Goal: Task Accomplishment & Management: Complete application form

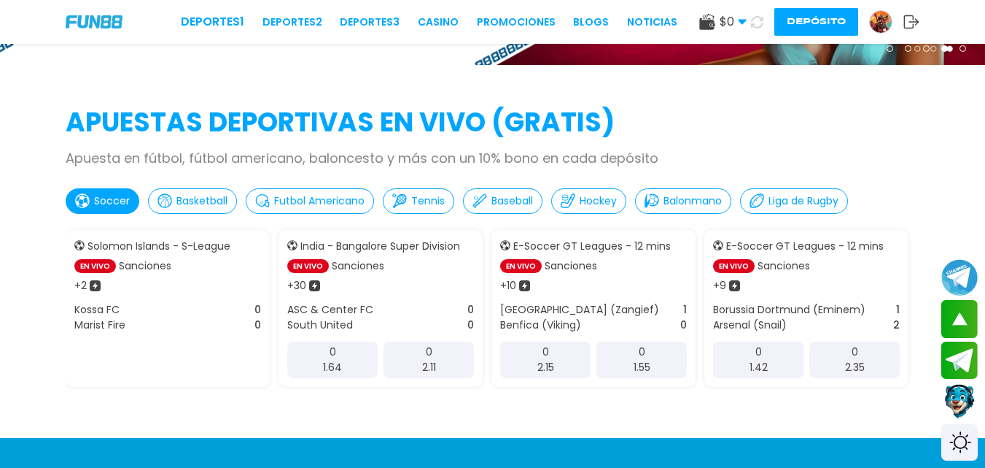
scroll to position [315, 0]
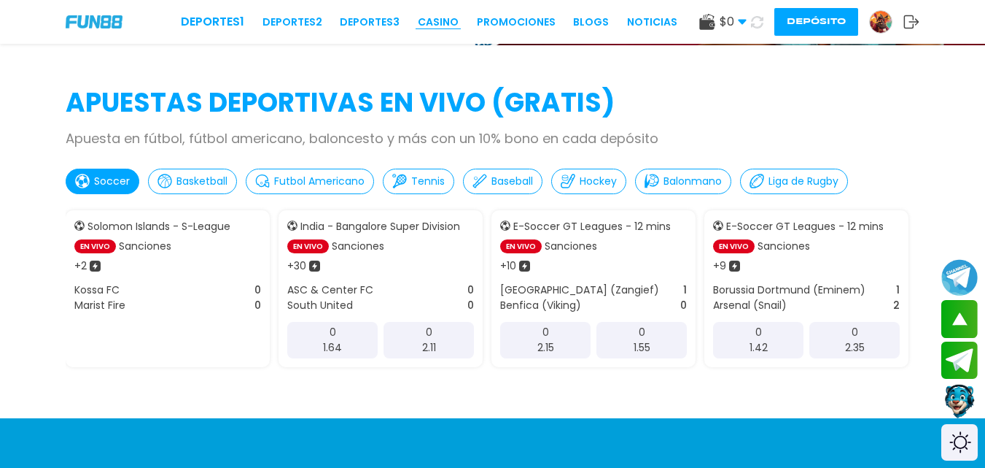
click at [444, 21] on link "CASINO" at bounding box center [438, 22] width 41 height 15
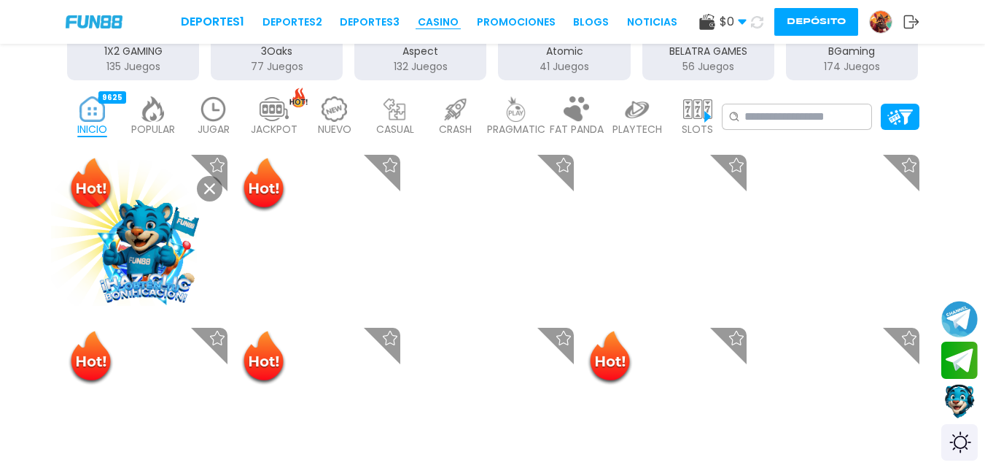
click at [452, 20] on link "CASINO" at bounding box center [438, 22] width 41 height 15
click at [449, 24] on link "CASINO" at bounding box center [438, 22] width 41 height 15
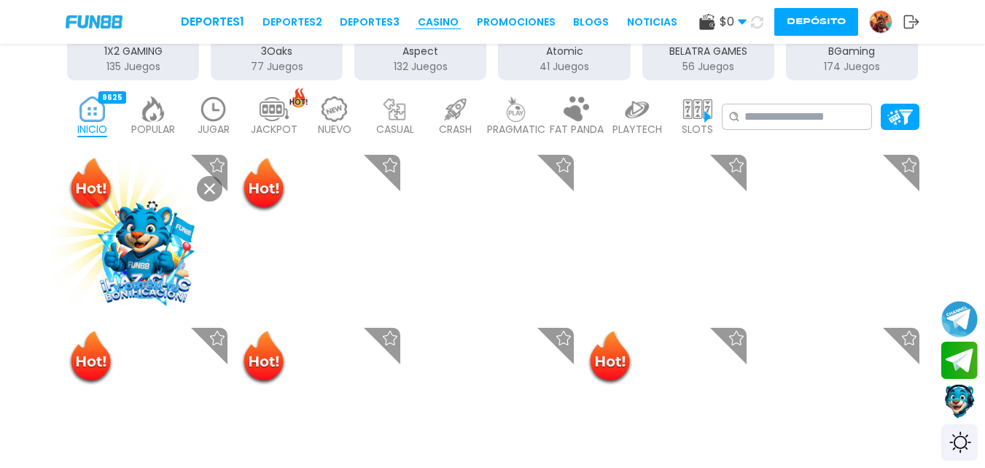
click at [457, 26] on link "CASINO" at bounding box center [438, 22] width 41 height 15
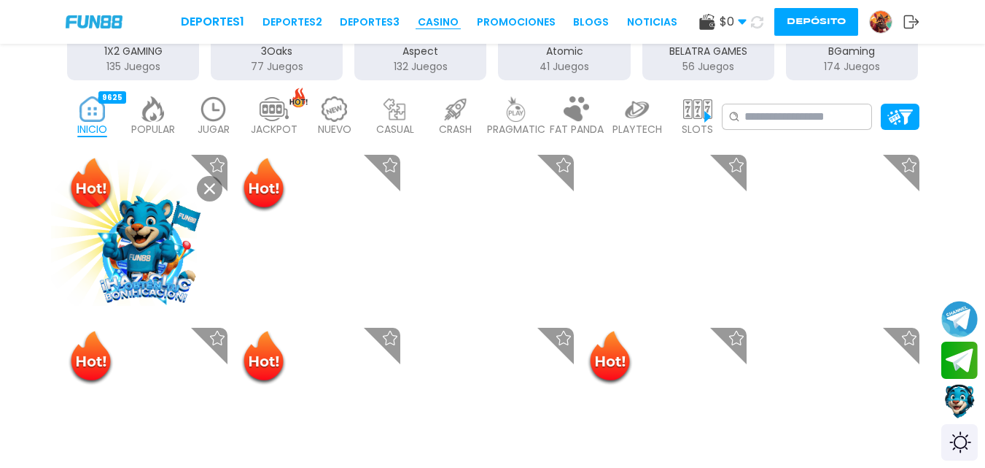
click at [437, 15] on link "CASINO" at bounding box center [438, 22] width 41 height 15
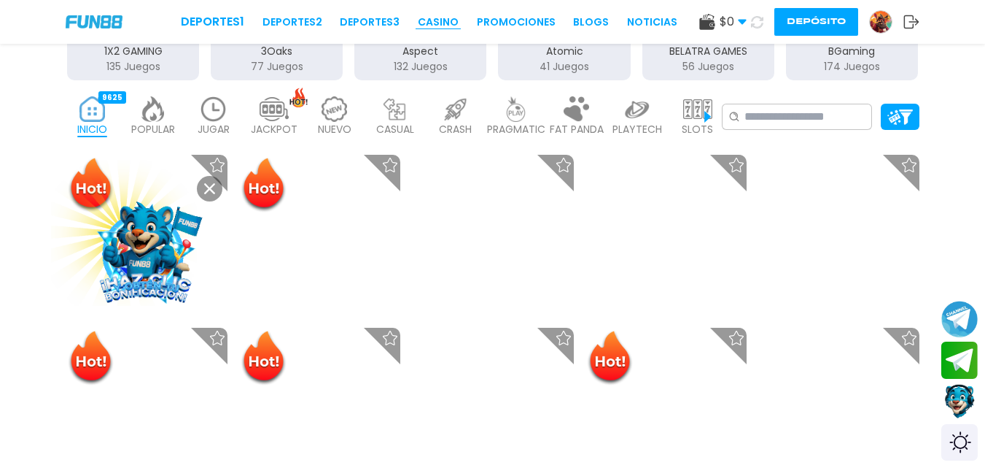
click at [437, 15] on link "CASINO" at bounding box center [438, 22] width 41 height 15
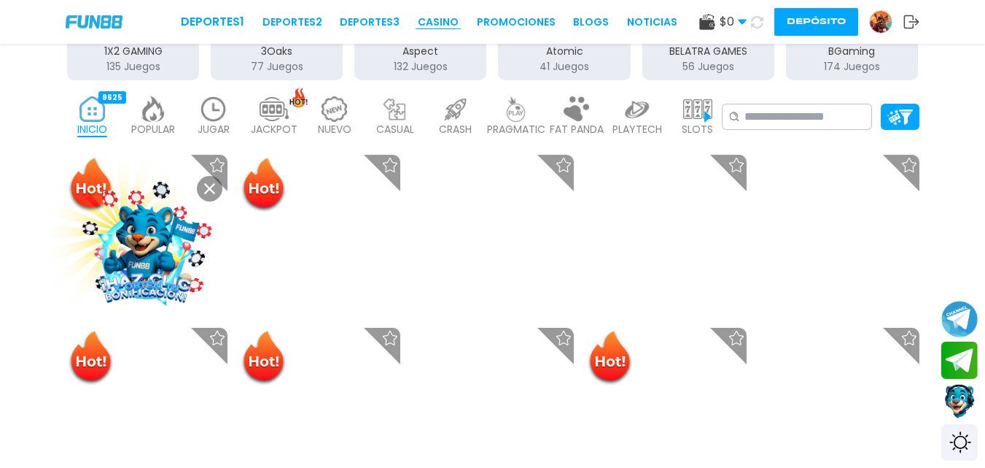
click at [437, 15] on link "CASINO" at bounding box center [438, 22] width 41 height 15
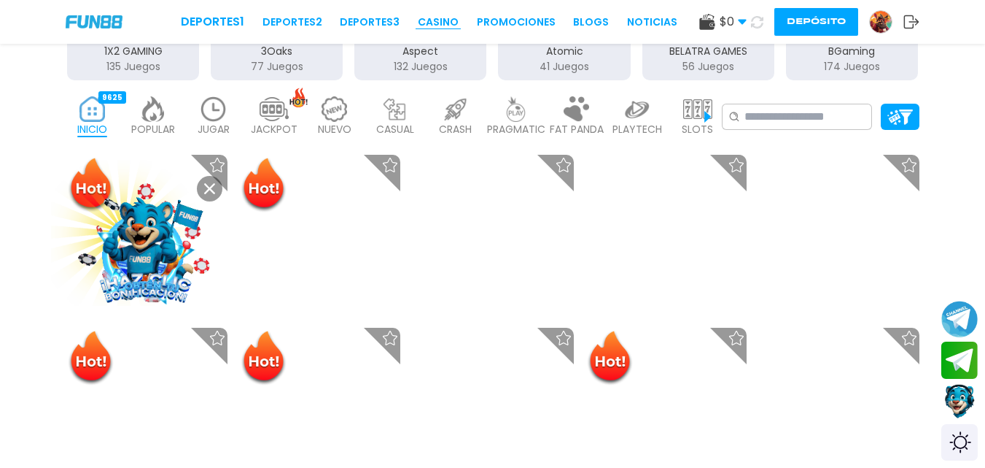
click at [437, 15] on link "CASINO" at bounding box center [438, 22] width 41 height 15
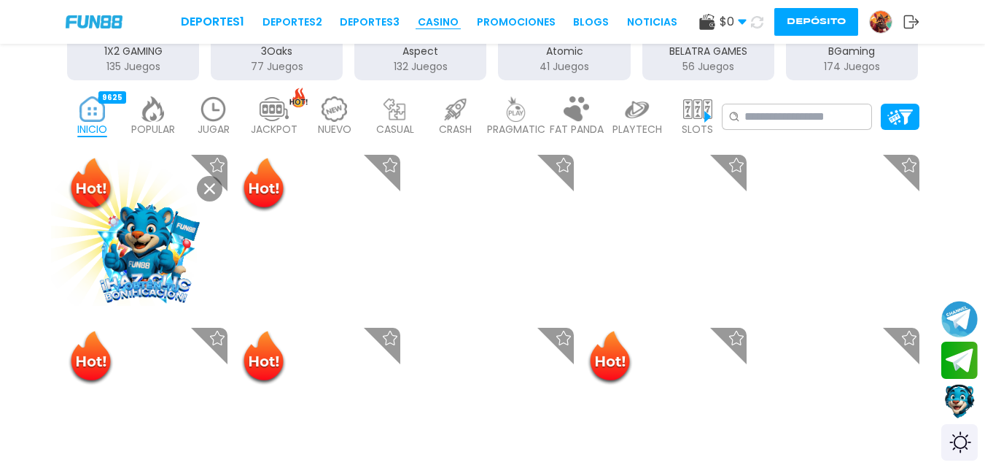
click at [443, 20] on link "CASINO" at bounding box center [438, 22] width 41 height 15
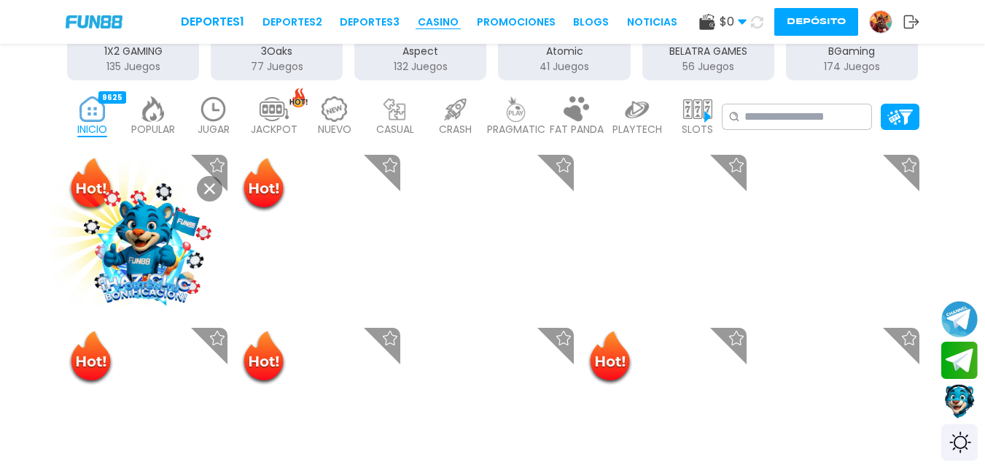
click at [443, 20] on link "CASINO" at bounding box center [438, 22] width 41 height 15
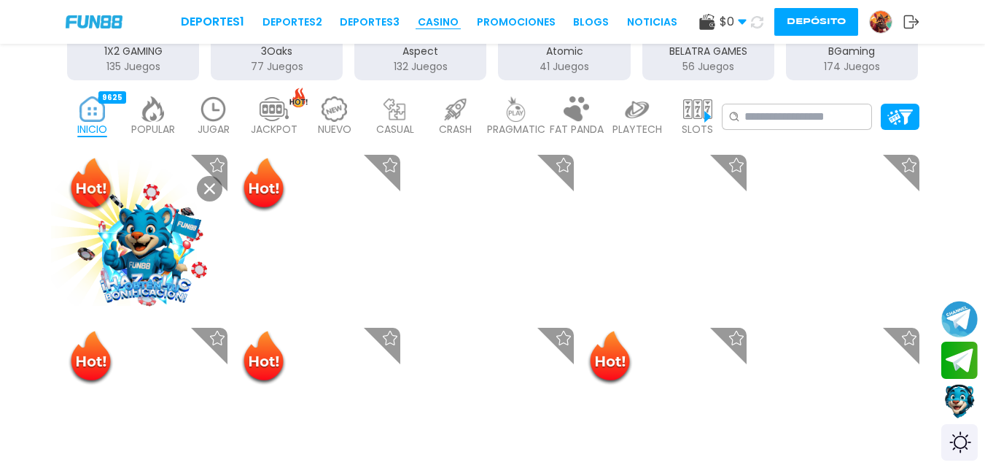
click at [443, 20] on link "CASINO" at bounding box center [438, 22] width 41 height 15
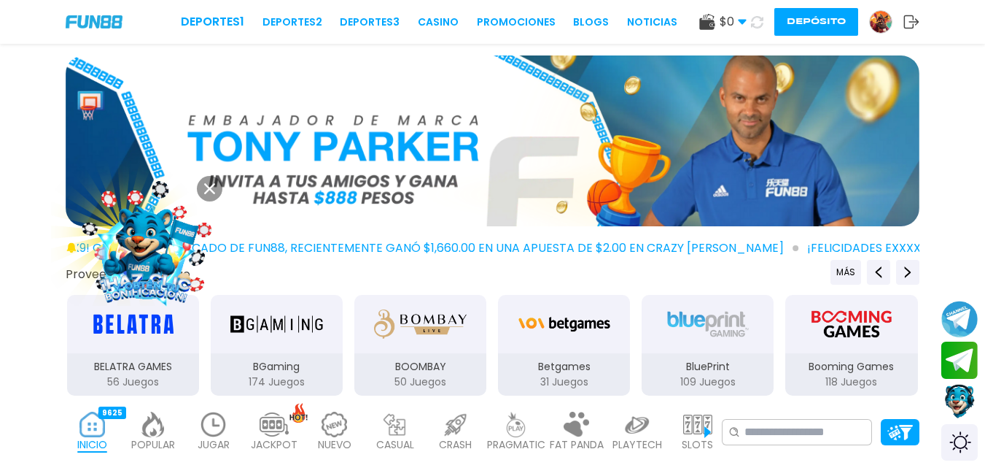
click at [125, 257] on img at bounding box center [146, 249] width 132 height 132
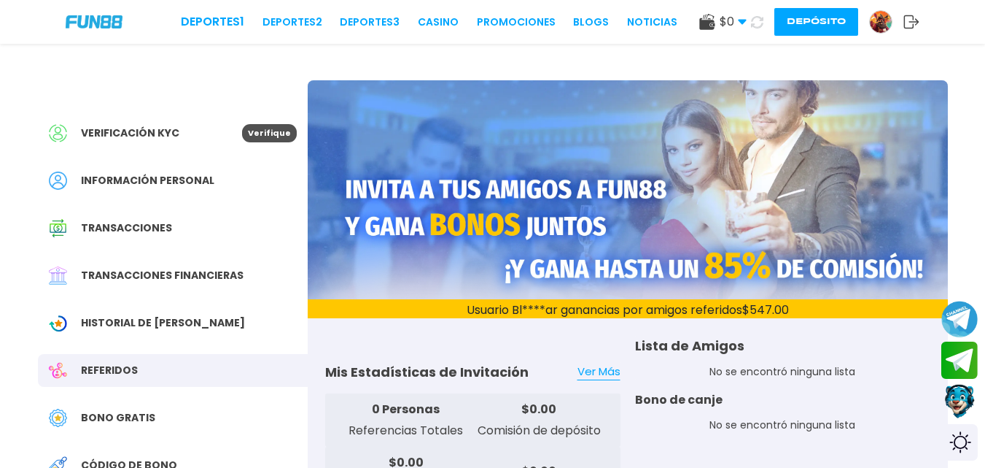
click at [190, 143] on div "Verificación KYC Verifique" at bounding box center [173, 133] width 270 height 33
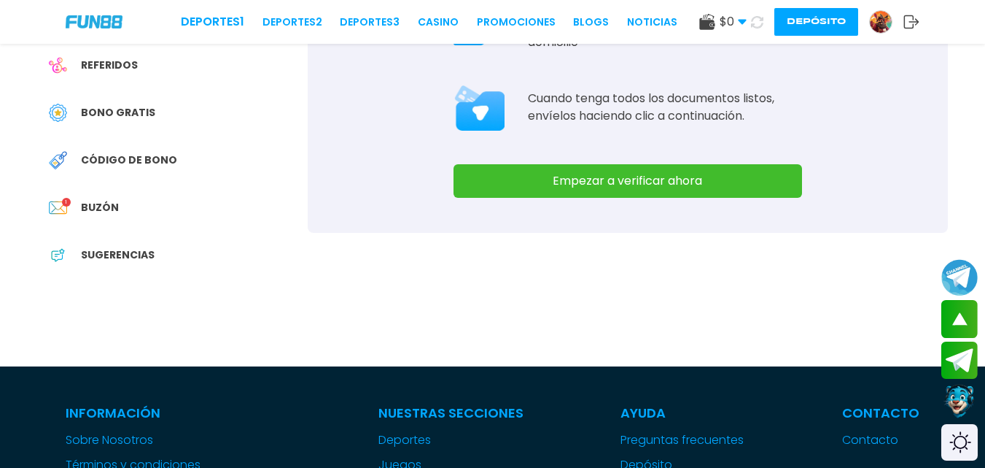
click at [755, 176] on button "Empezar a verificar ahora" at bounding box center [628, 181] width 349 height 34
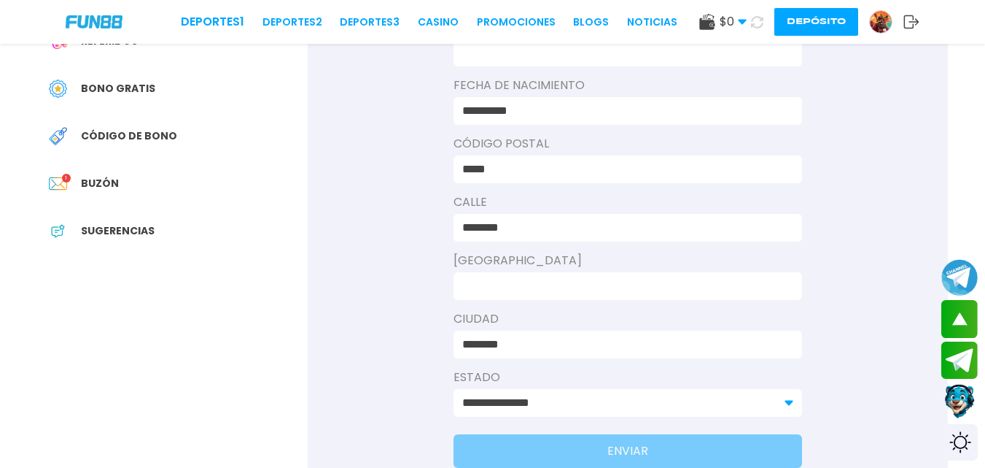
scroll to position [313, 0]
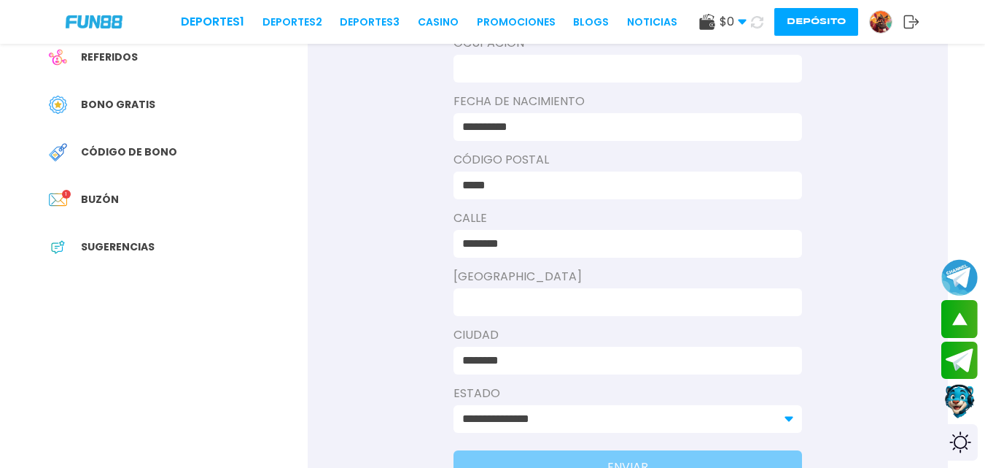
click at [720, 300] on input at bounding box center [623, 302] width 322 height 18
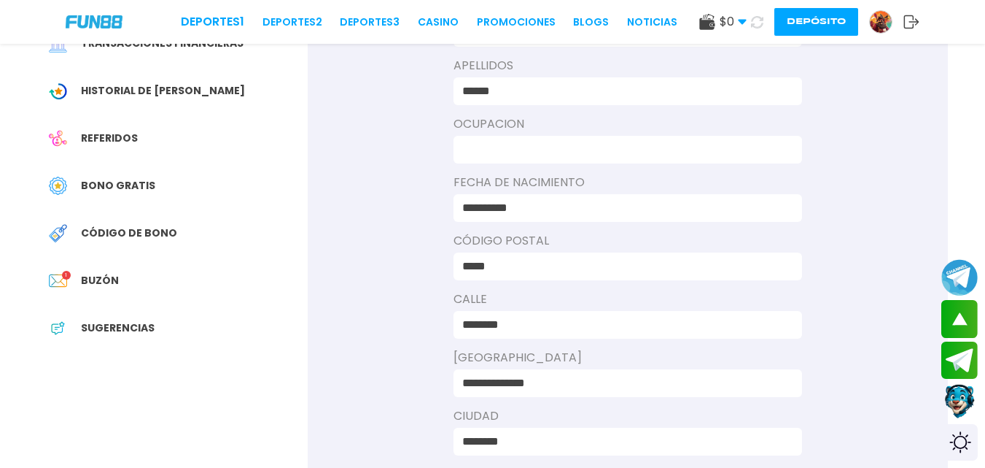
scroll to position [230, 0]
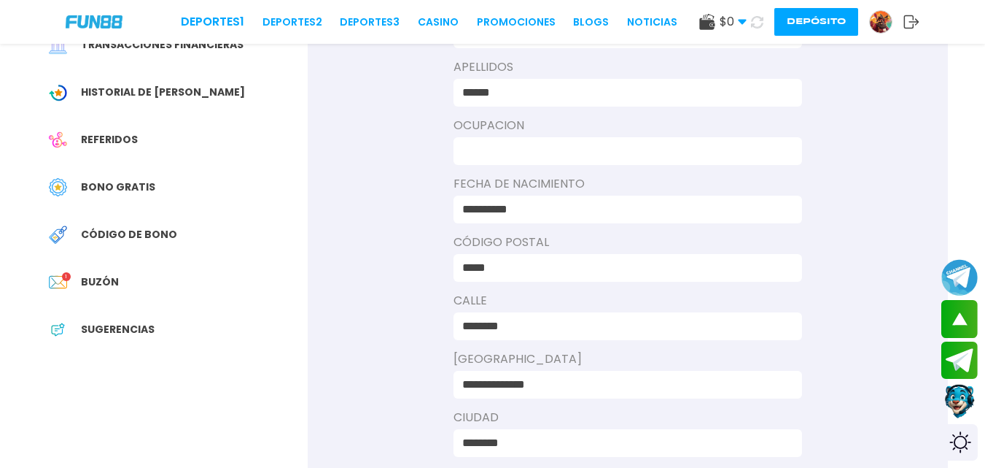
type input "**********"
click at [705, 151] on input at bounding box center [623, 151] width 322 height 18
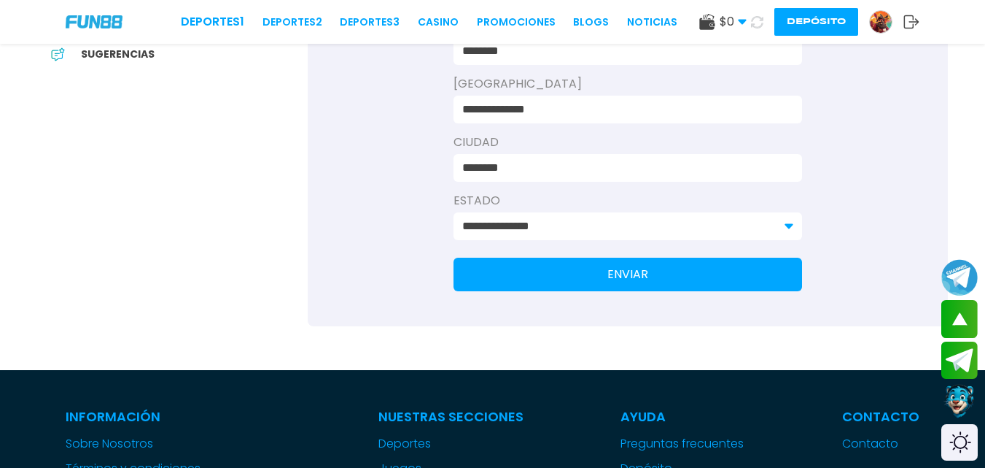
scroll to position [508, 0]
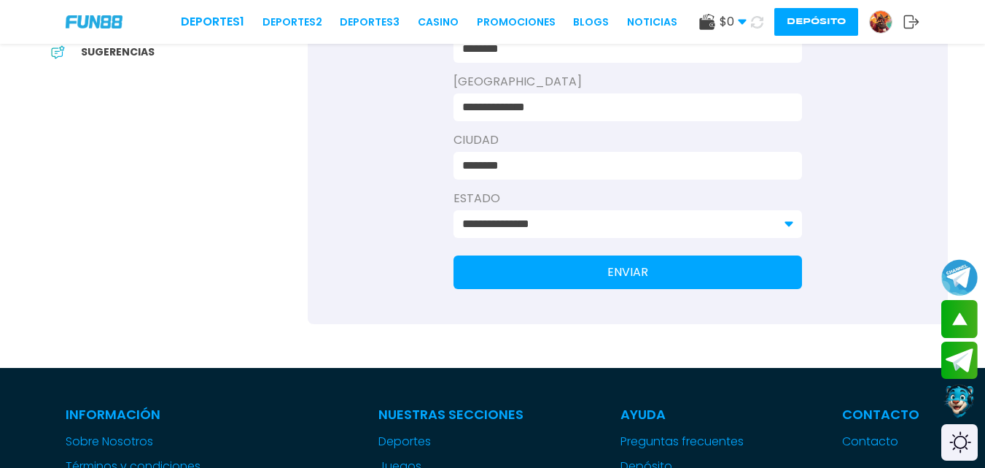
type input "**********"
click at [759, 271] on button "ENVIAR" at bounding box center [628, 272] width 349 height 34
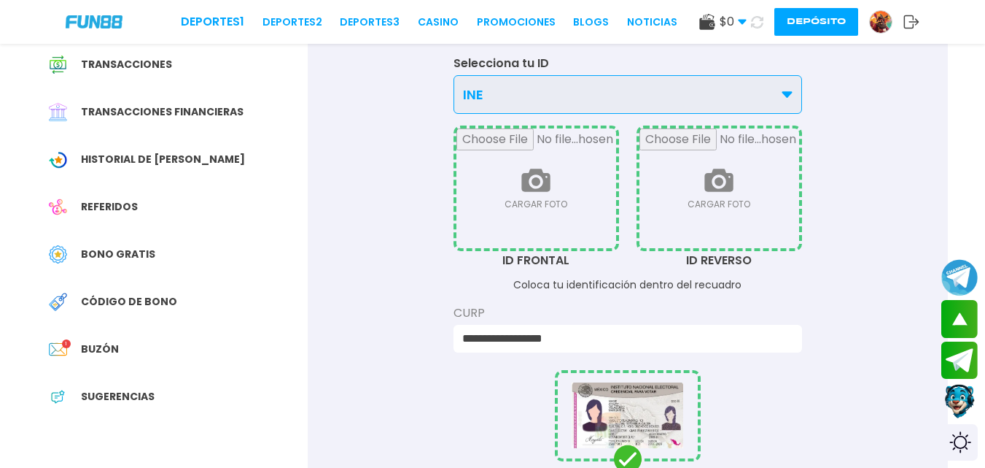
scroll to position [167, 0]
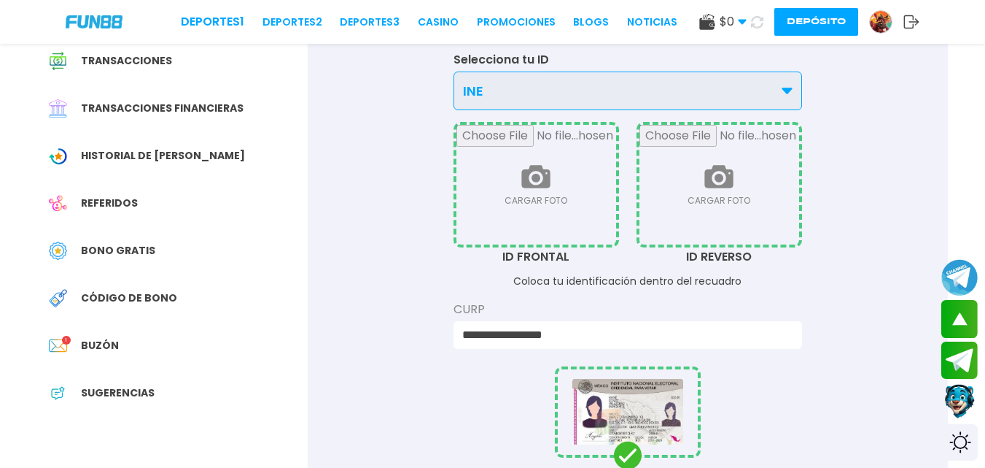
click at [593, 188] on input "file" at bounding box center [537, 185] width 160 height 120
type input "**********"
click at [748, 198] on input "file" at bounding box center [720, 185] width 160 height 120
type input "**********"
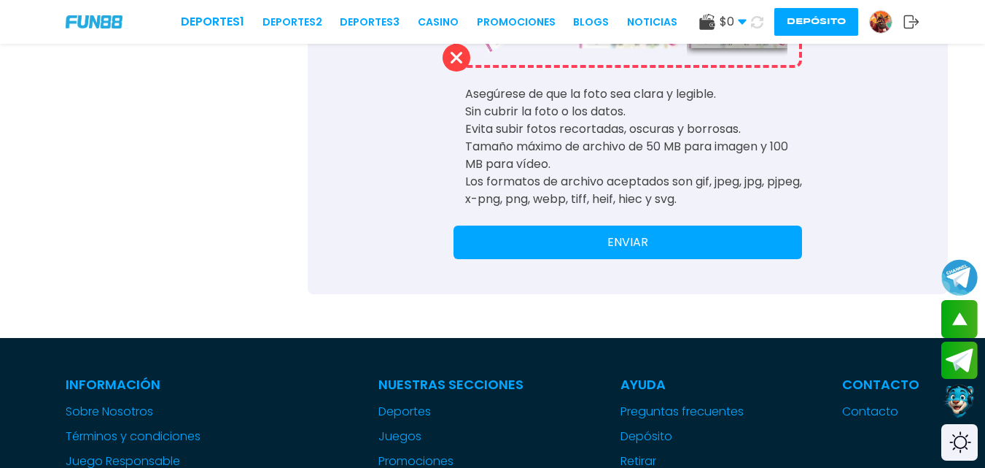
scroll to position [673, 0]
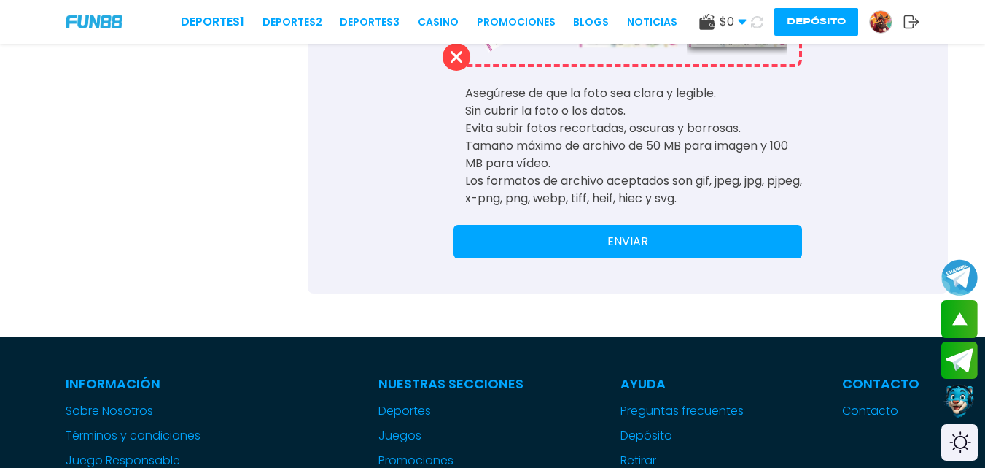
click at [722, 235] on button "ENVIAR" at bounding box center [628, 242] width 349 height 34
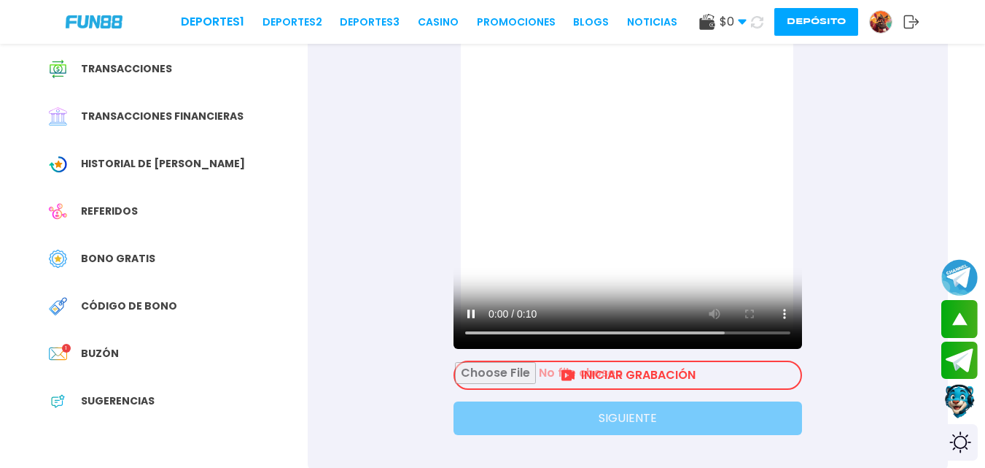
scroll to position [191, 0]
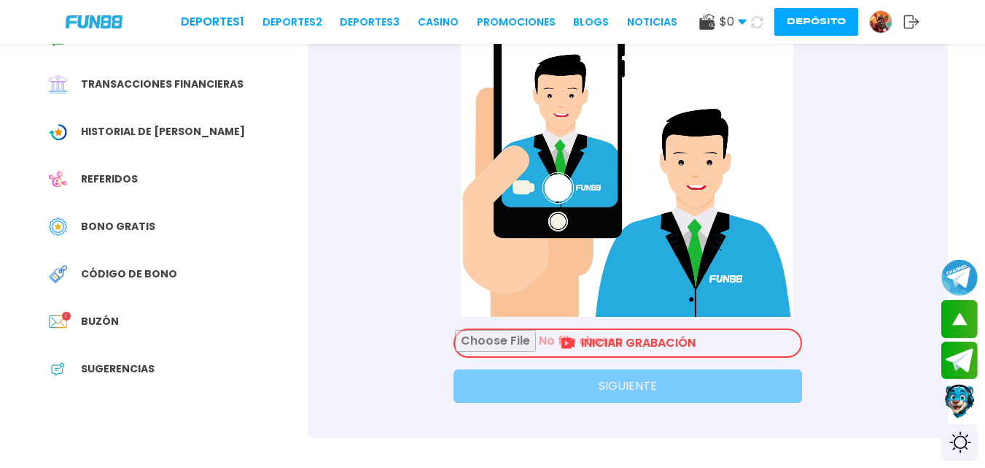
click at [766, 353] on input "file" at bounding box center [628, 343] width 346 height 26
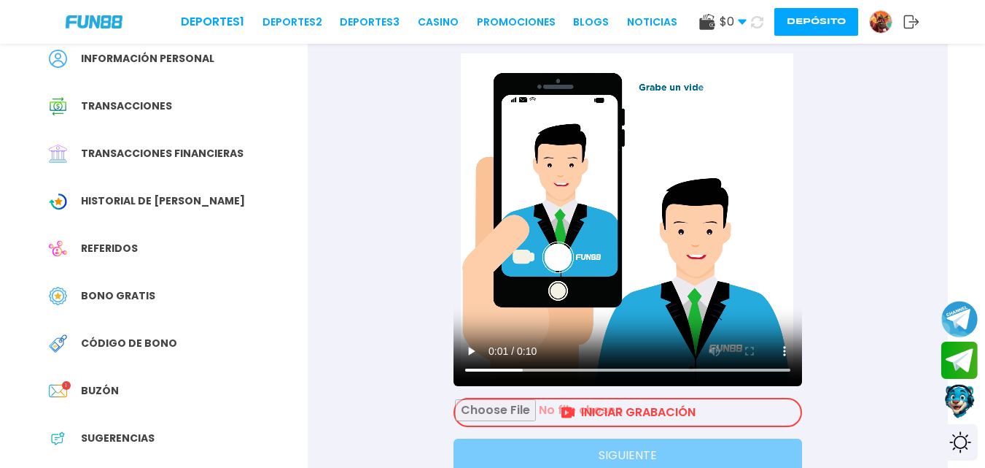
scroll to position [121, 0]
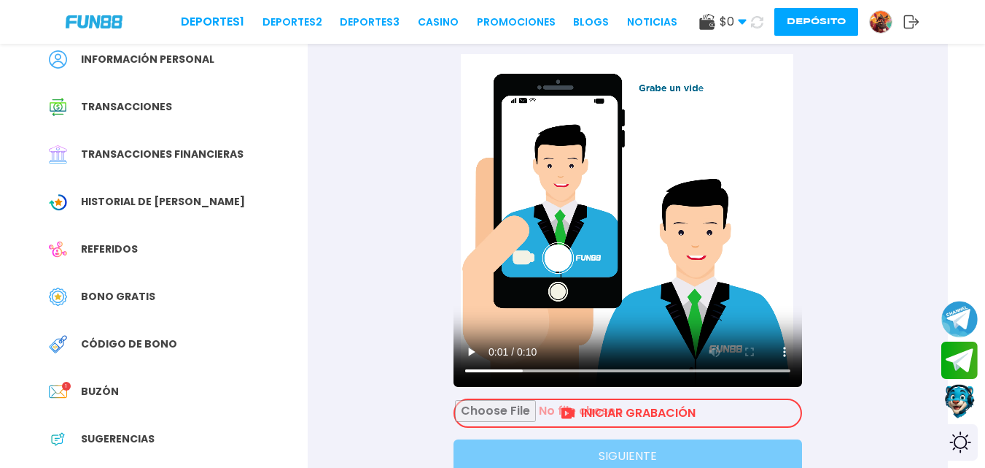
click at [643, 411] on input "file" at bounding box center [628, 413] width 346 height 26
click at [899, 21] on link at bounding box center [886, 21] width 34 height 23
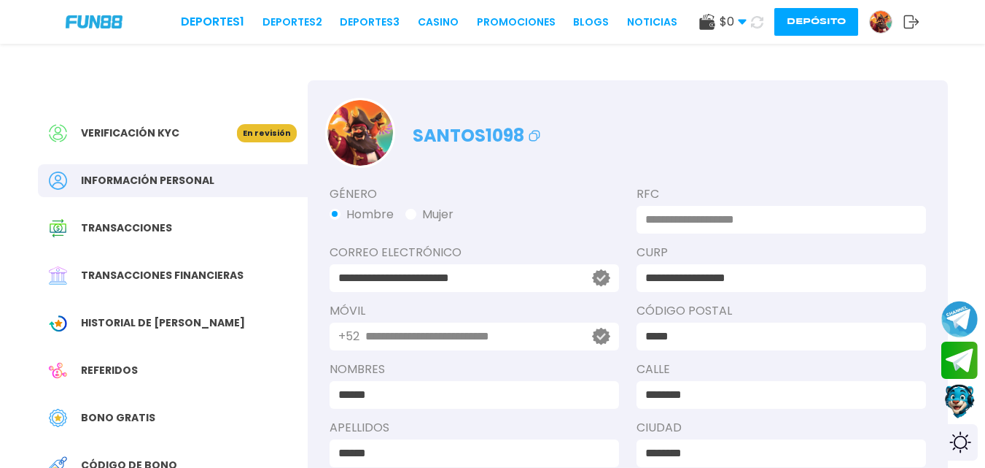
click at [268, 137] on p "En revisión" at bounding box center [267, 133] width 60 height 18
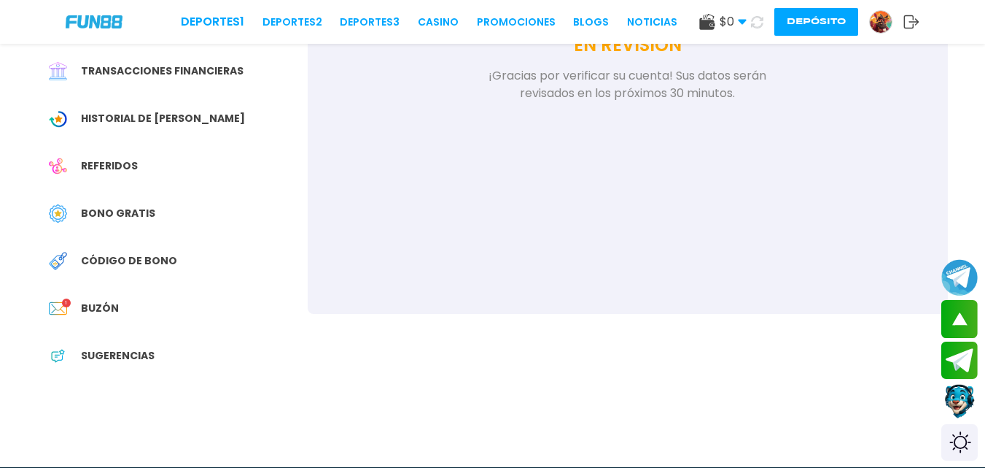
click at [127, 308] on div "Buzón 1" at bounding box center [173, 308] width 270 height 33
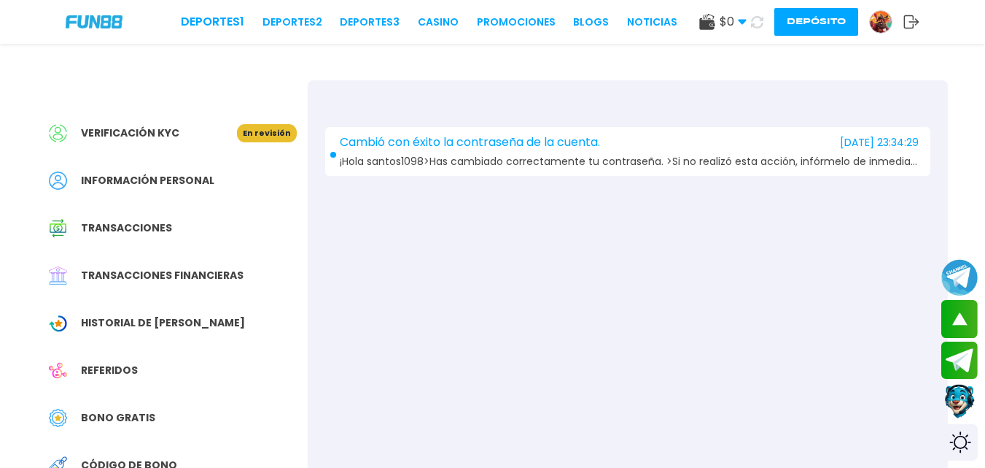
click at [208, 176] on span "Información personal" at bounding box center [147, 180] width 133 height 15
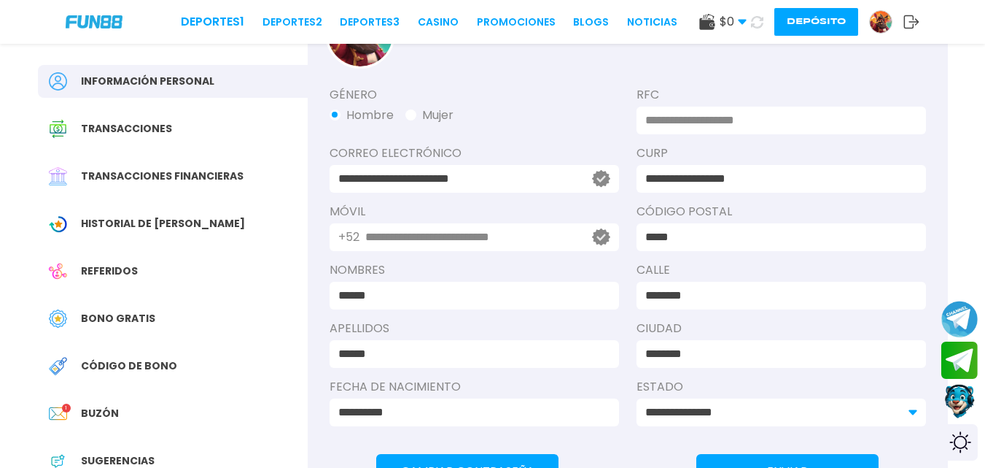
scroll to position [98, 0]
click at [749, 114] on input at bounding box center [777, 121] width 263 height 18
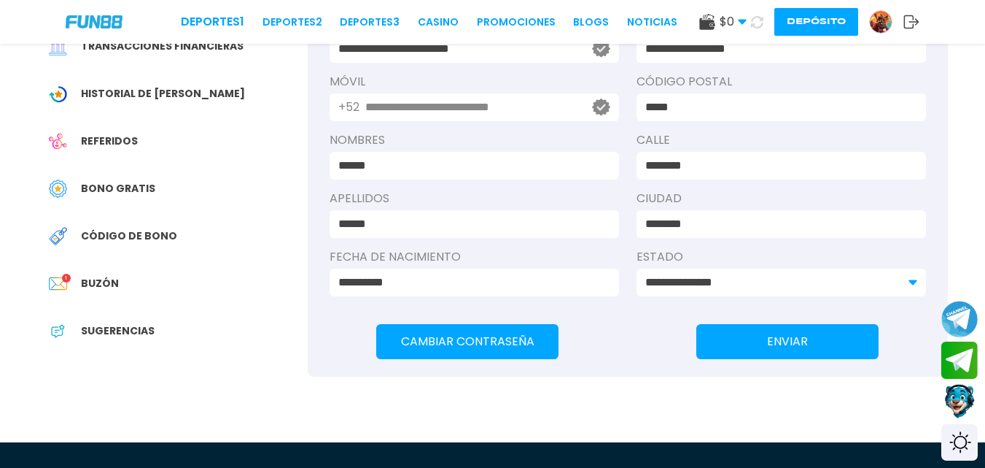
scroll to position [230, 0]
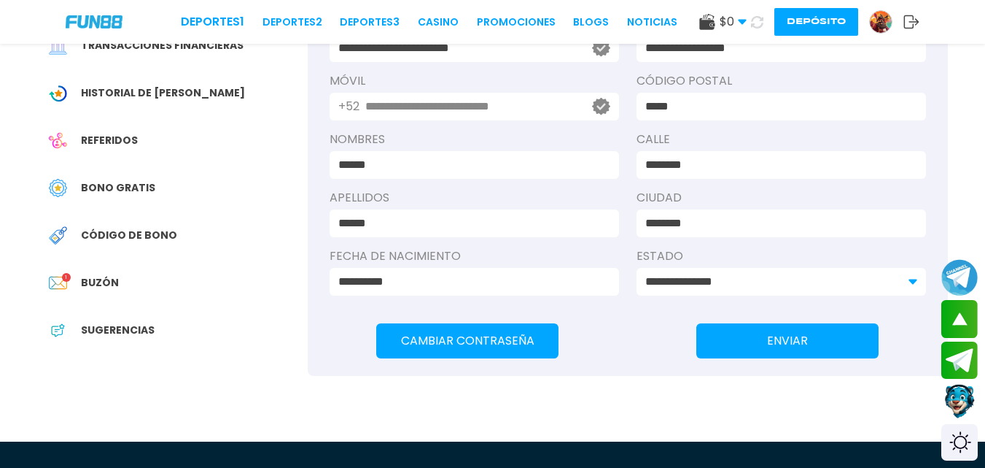
type input "**********"
click at [832, 339] on button "ENVIAR" at bounding box center [788, 340] width 182 height 35
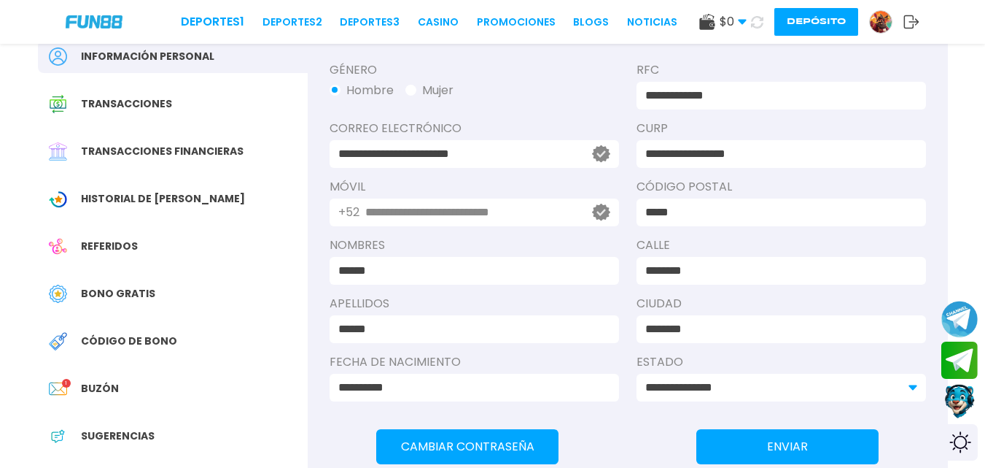
scroll to position [158, 0]
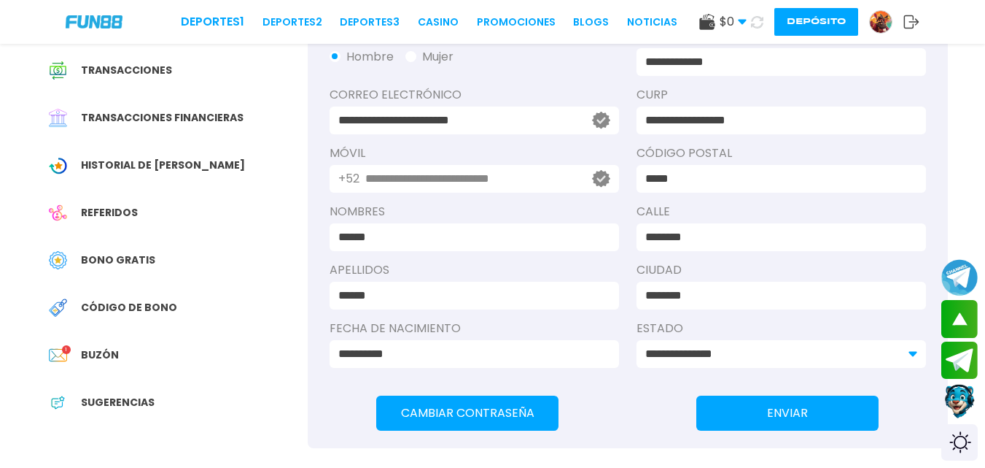
click at [217, 310] on div "Código de bono" at bounding box center [173, 307] width 270 height 33
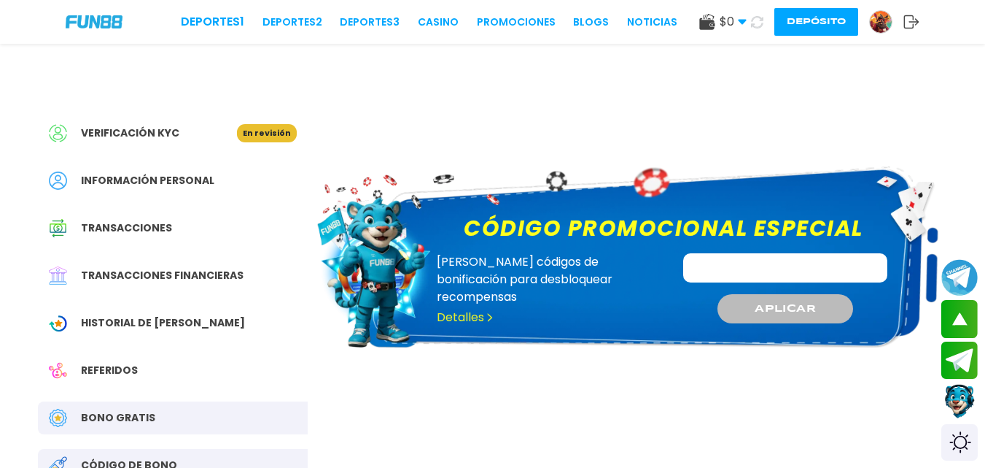
click at [201, 371] on div "Referidos" at bounding box center [173, 370] width 270 height 33
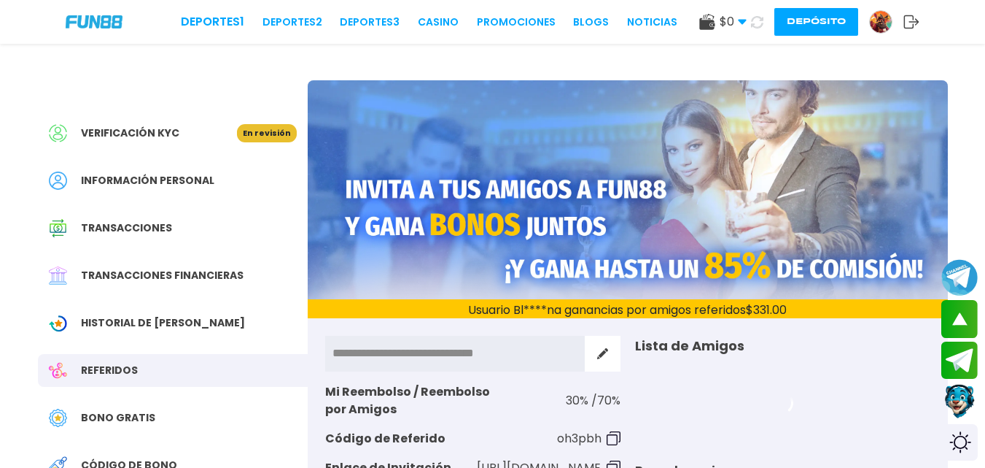
click at [197, 123] on div "Verificación KYC En revisión" at bounding box center [173, 133] width 270 height 33
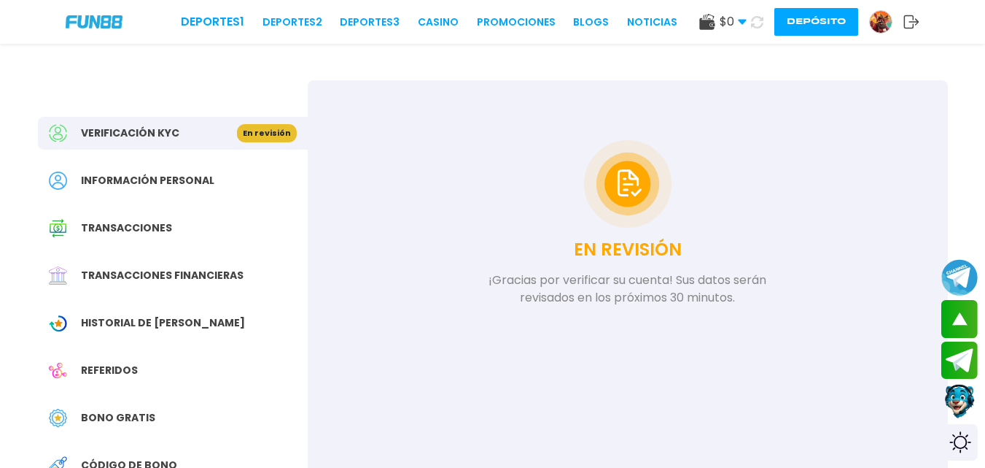
click at [115, 25] on img at bounding box center [94, 21] width 57 height 12
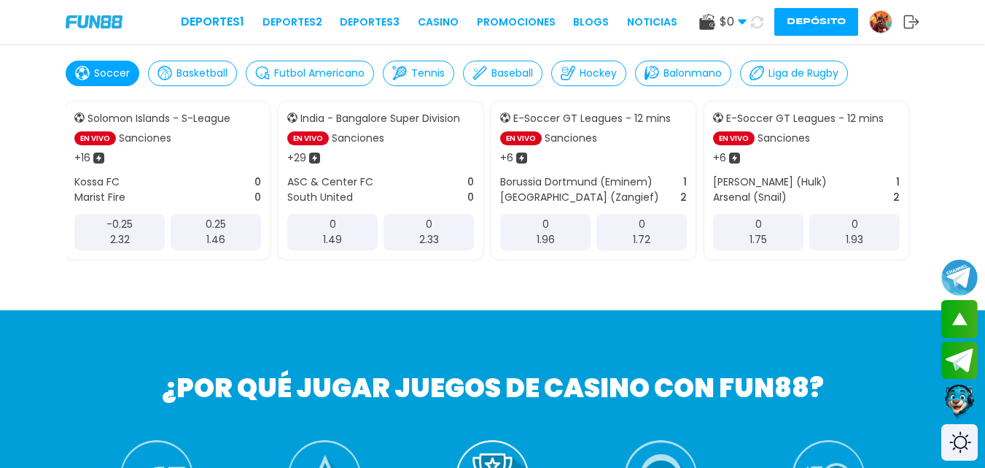
scroll to position [451, 0]
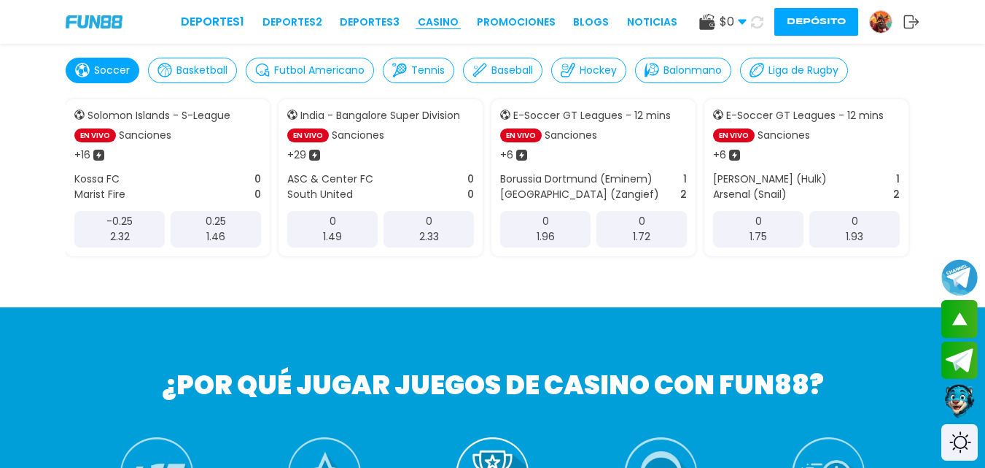
click at [450, 20] on link "CASINO" at bounding box center [438, 22] width 41 height 15
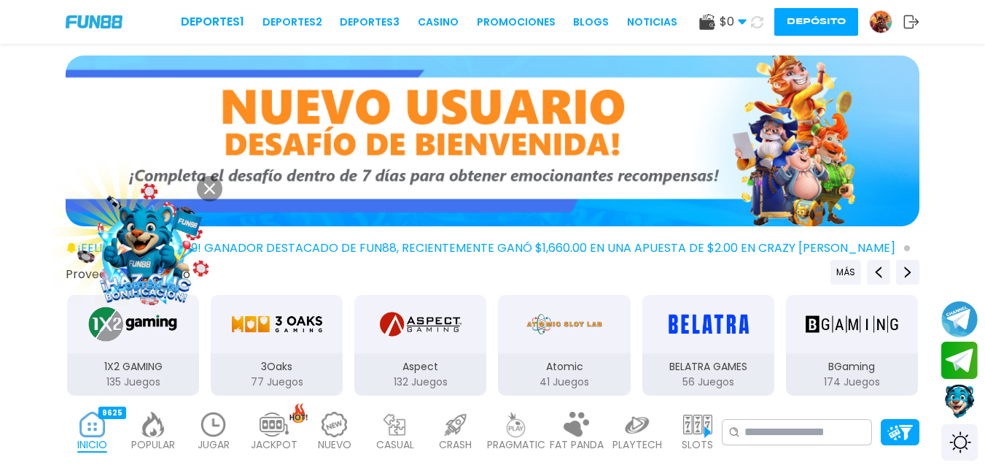
click at [834, 124] on img at bounding box center [493, 140] width 854 height 171
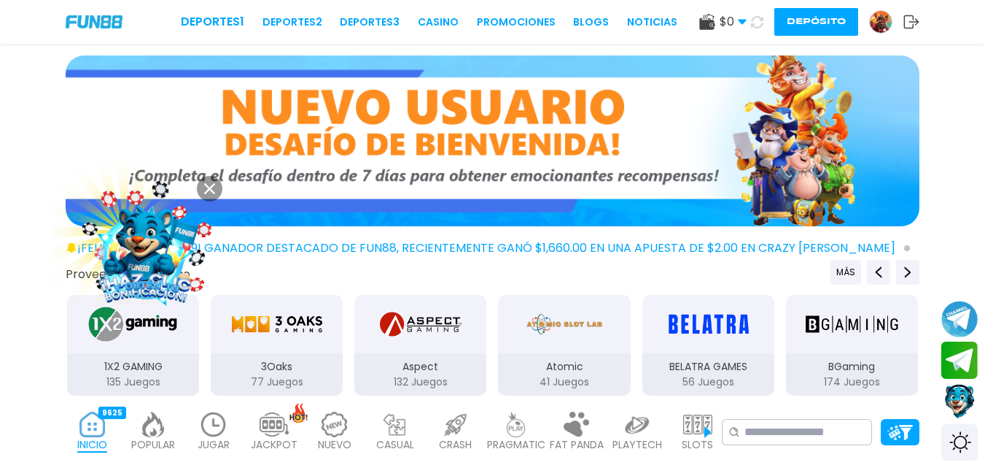
click at [665, 116] on img at bounding box center [493, 140] width 854 height 171
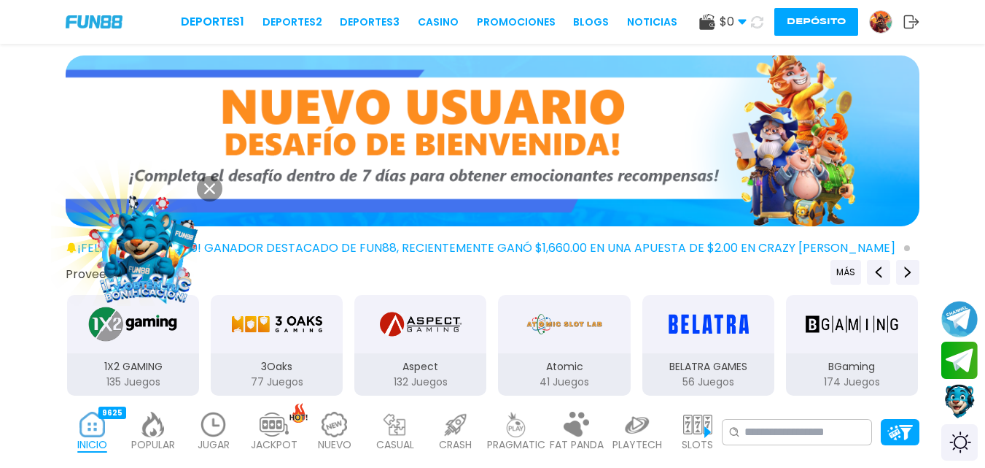
click at [715, 92] on img at bounding box center [493, 140] width 854 height 171
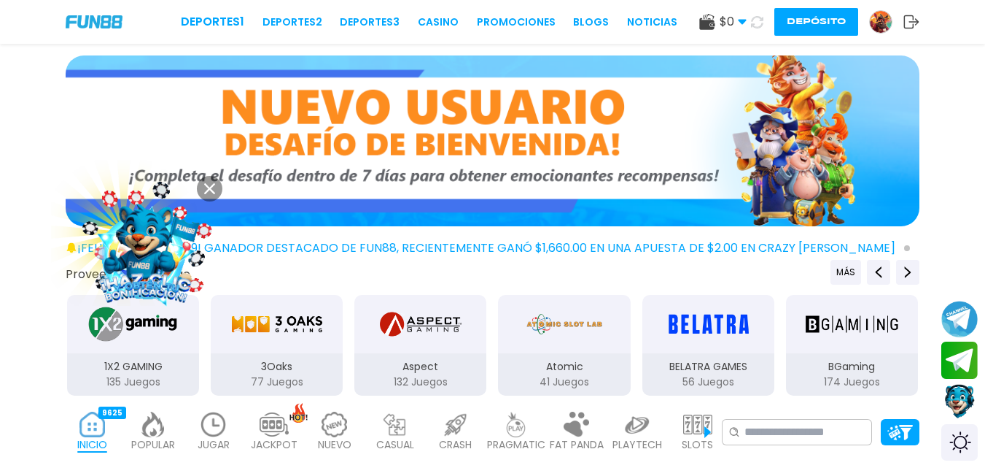
click at [696, 80] on img at bounding box center [493, 140] width 854 height 171
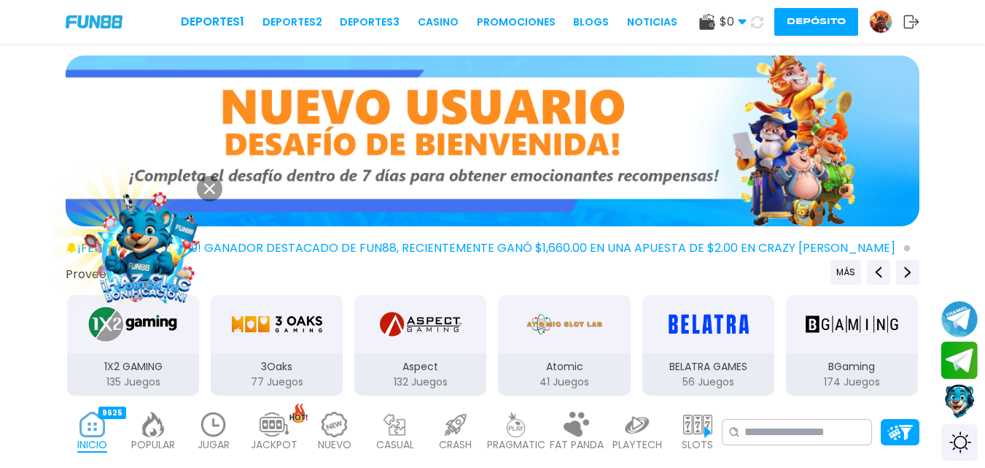
click at [702, 71] on img at bounding box center [493, 140] width 854 height 171
click at [716, 76] on img at bounding box center [493, 140] width 854 height 171
click at [717, 80] on img at bounding box center [493, 140] width 854 height 171
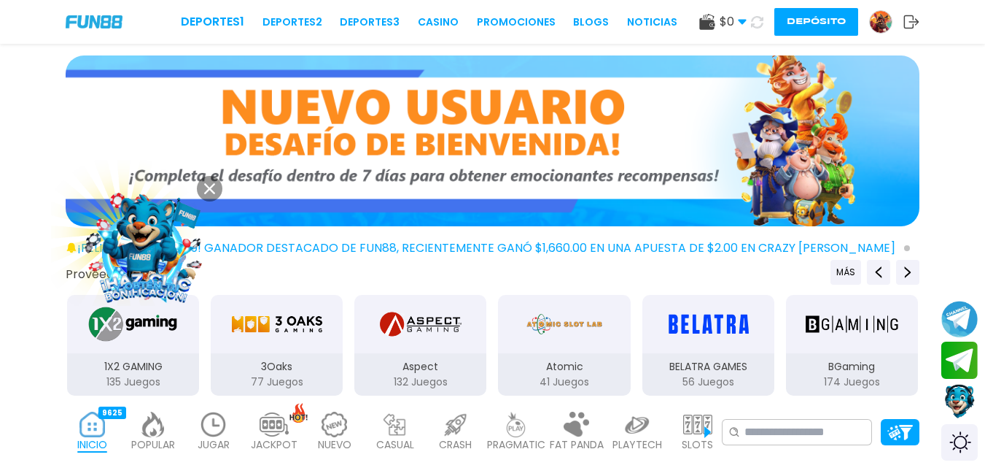
click at [729, 85] on img at bounding box center [493, 140] width 854 height 171
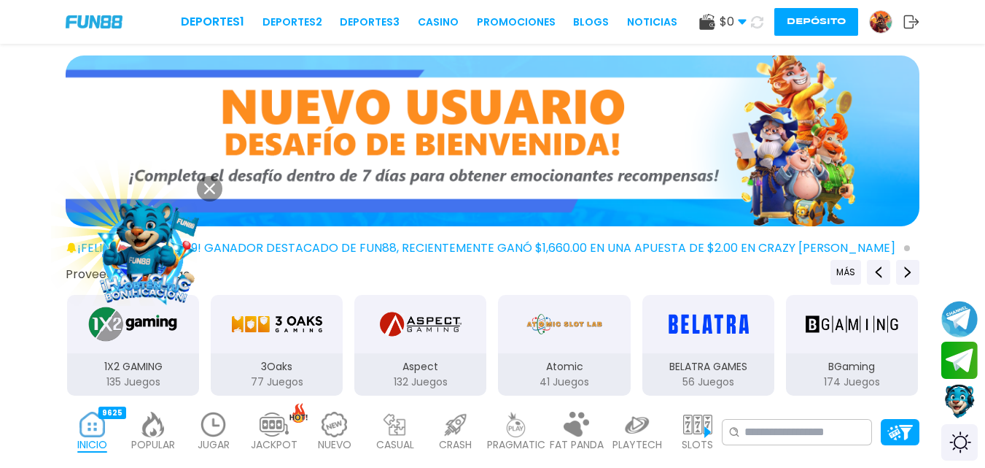
click at [738, 80] on img at bounding box center [493, 140] width 854 height 171
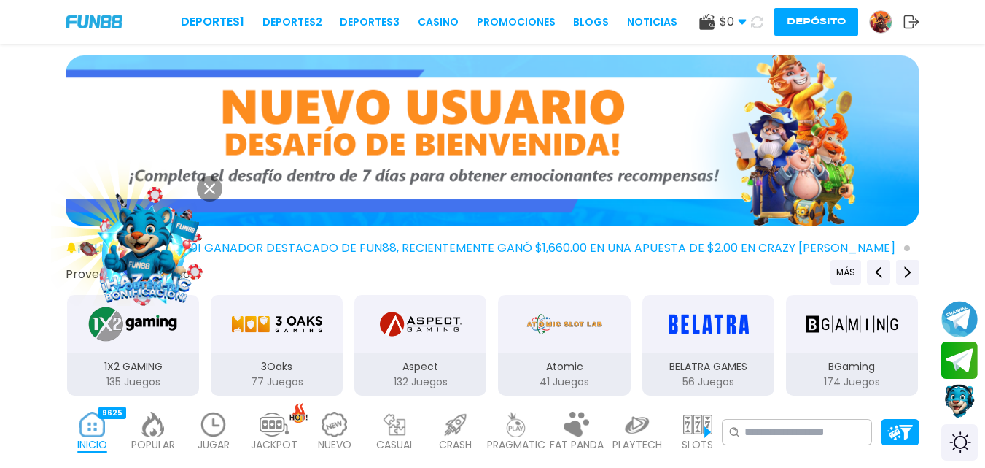
click at [745, 81] on img at bounding box center [493, 140] width 854 height 171
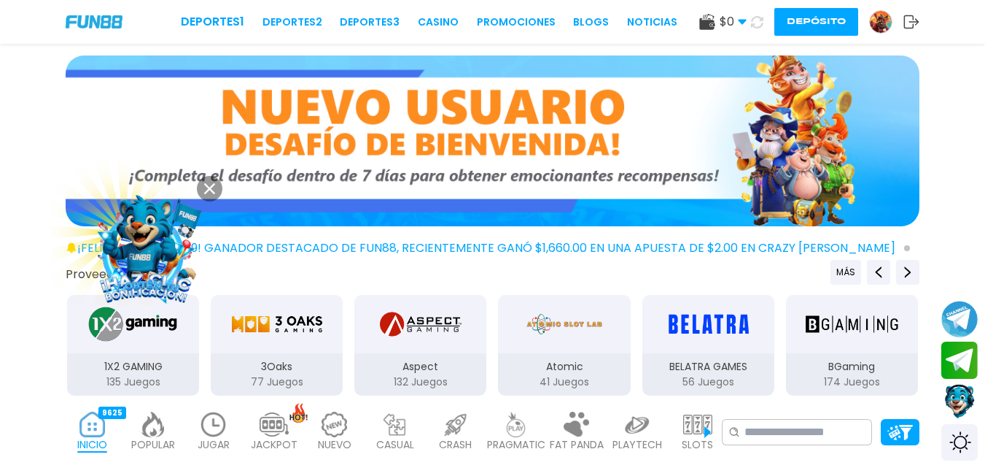
click at [708, 111] on img at bounding box center [493, 140] width 854 height 171
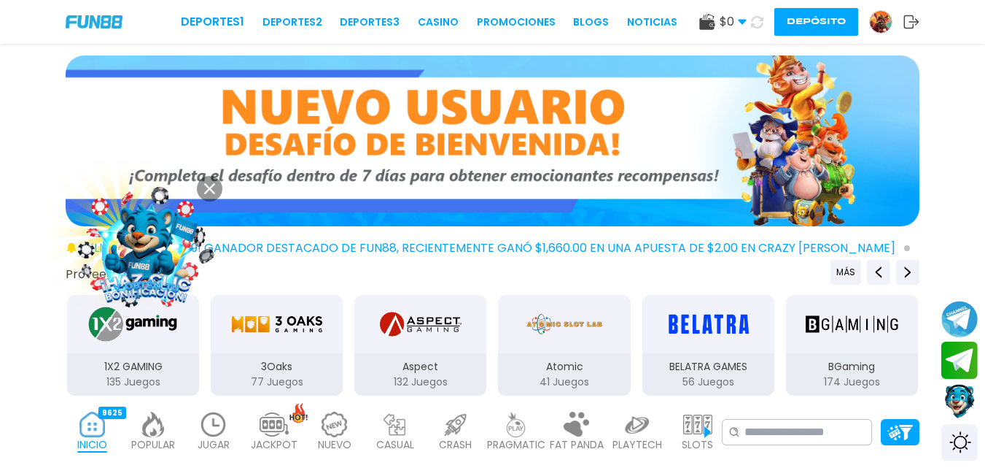
click at [703, 131] on img at bounding box center [493, 140] width 854 height 171
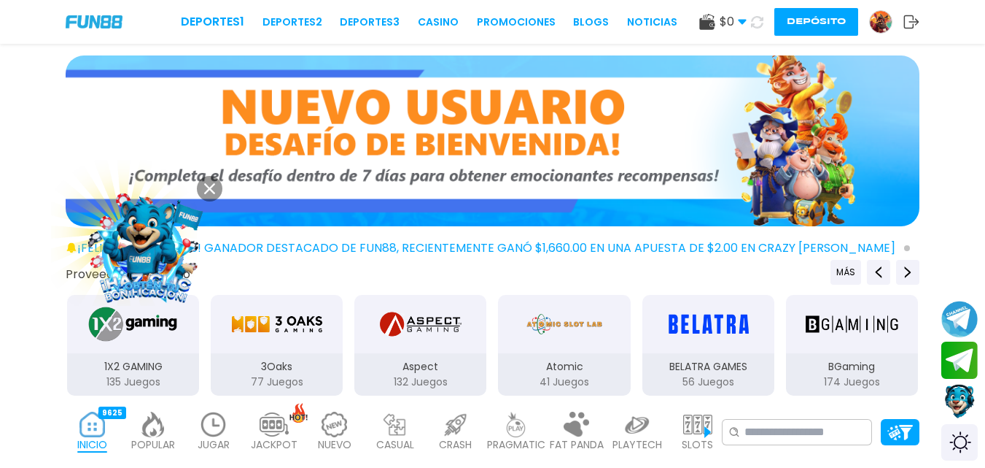
click at [683, 136] on img at bounding box center [493, 140] width 854 height 171
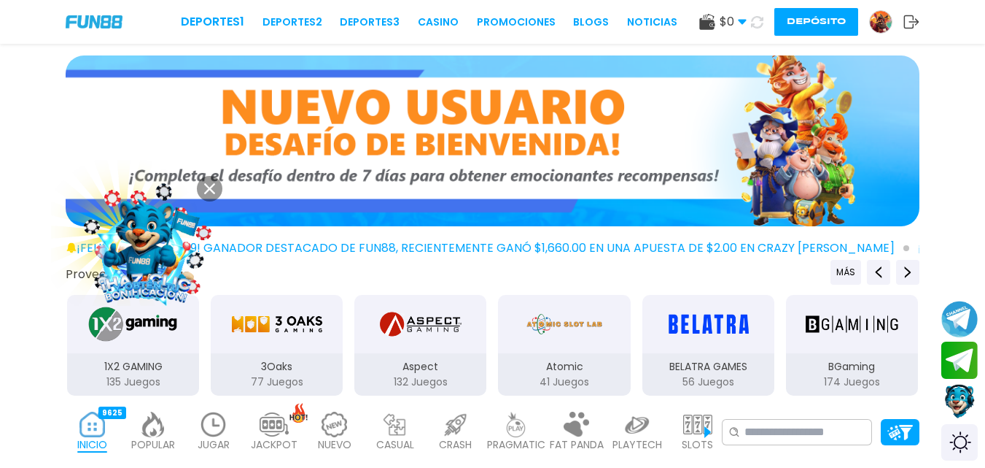
click at [858, 115] on img at bounding box center [493, 140] width 854 height 171
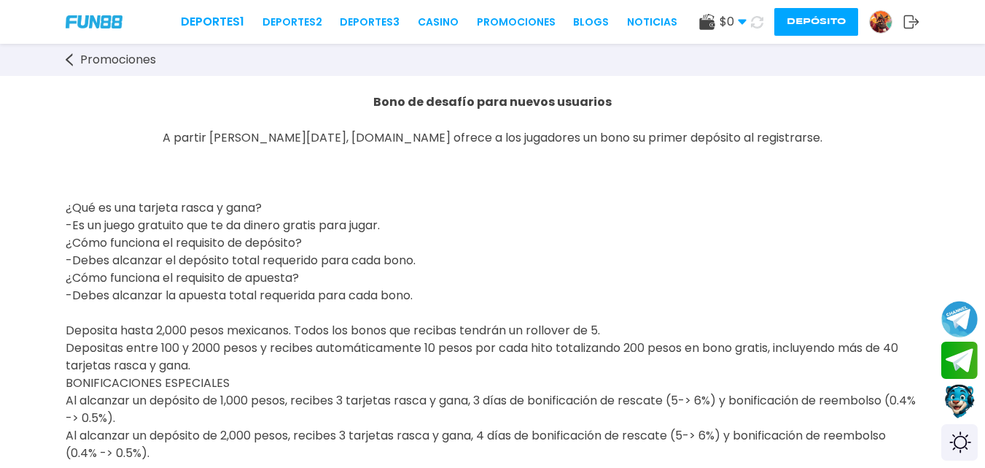
scroll to position [27, 0]
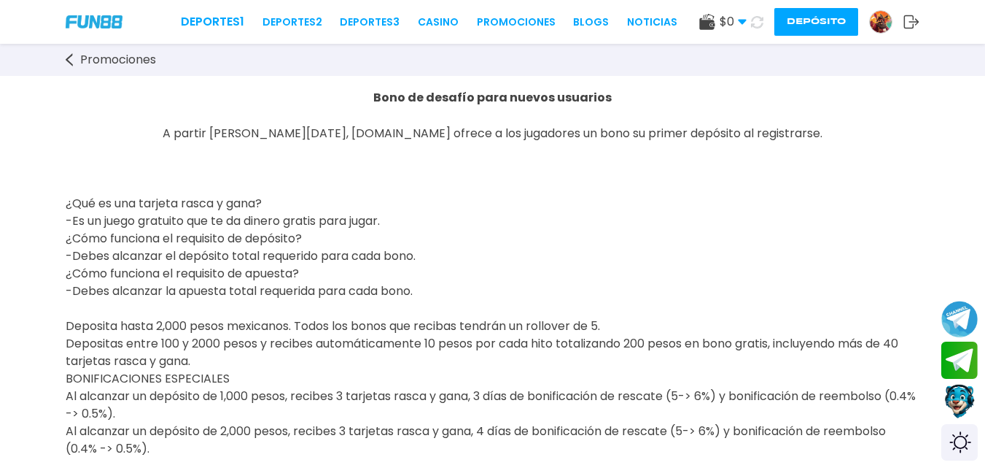
click at [77, 61] on link "Promociones" at bounding box center [118, 60] width 105 height 18
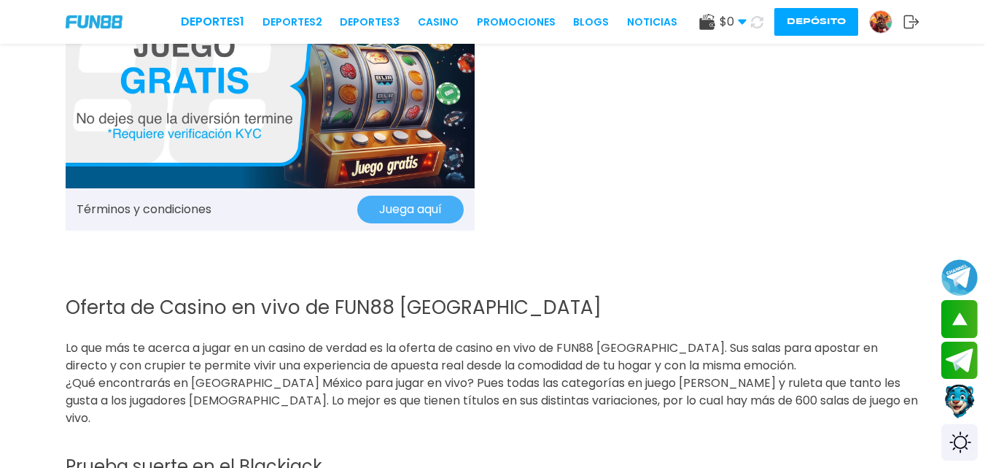
scroll to position [1818, 0]
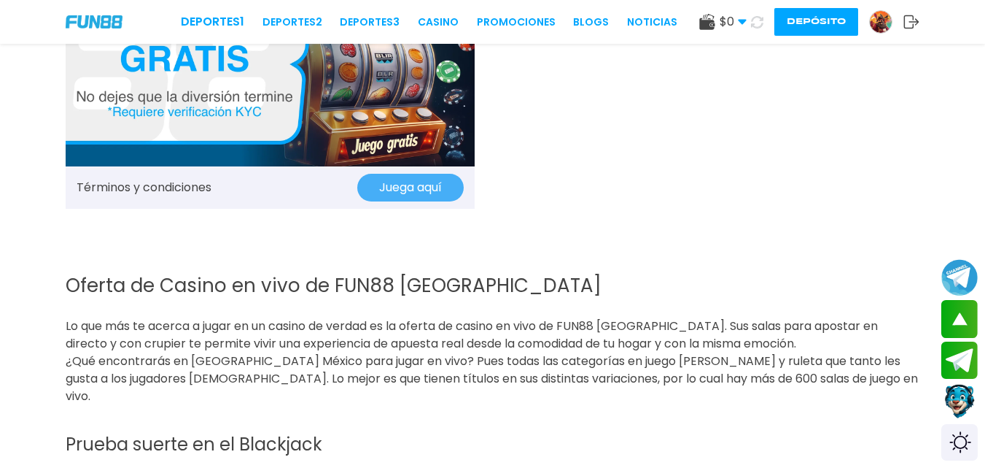
click at [451, 185] on button "Juega aquí" at bounding box center [410, 188] width 106 height 28
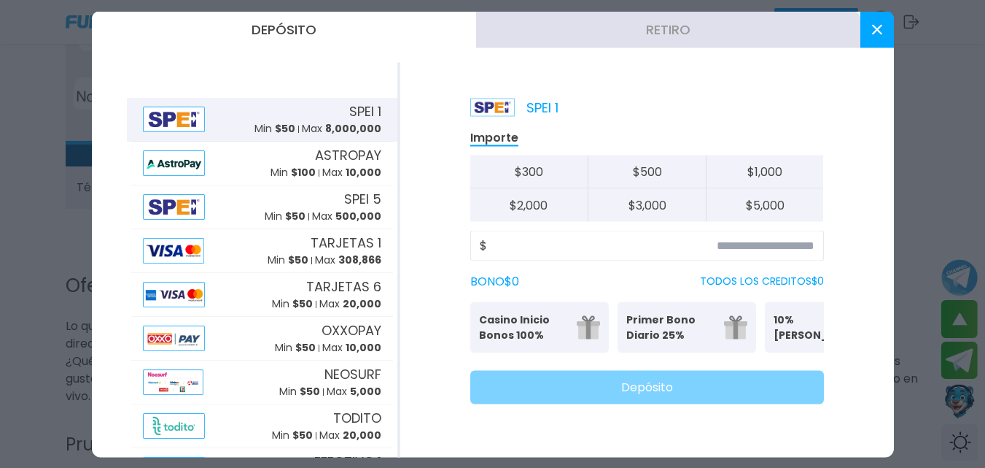
click at [879, 29] on icon at bounding box center [877, 29] width 10 height 10
click at [874, 30] on icon at bounding box center [877, 29] width 10 height 10
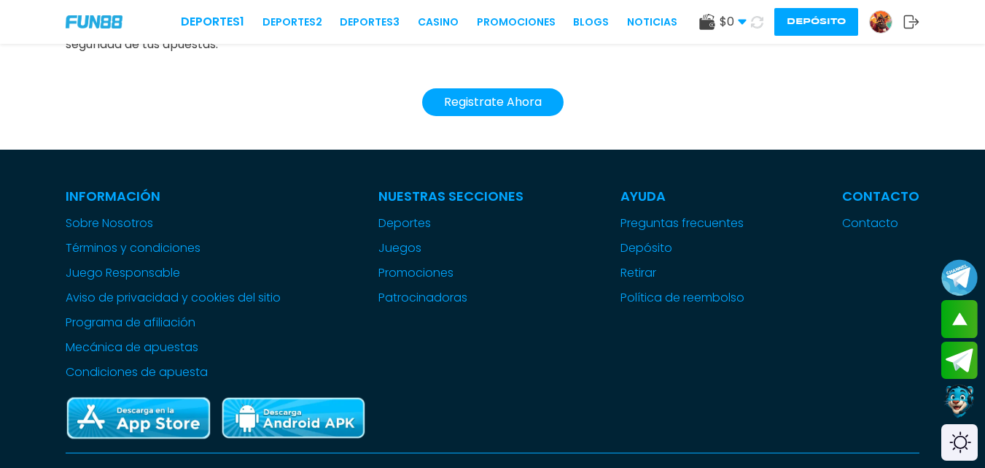
scroll to position [3192, 0]
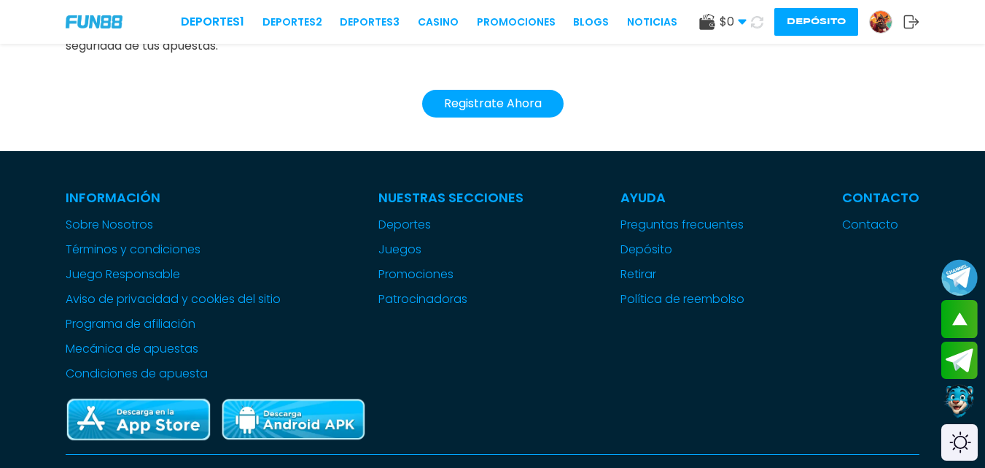
click at [733, 23] on span "$ 0" at bounding box center [733, 22] width 27 height 18
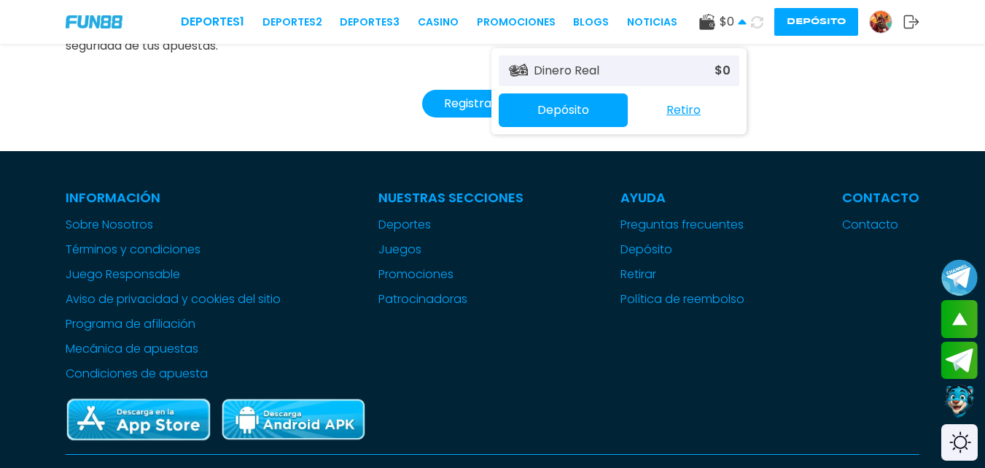
click at [760, 19] on icon at bounding box center [757, 22] width 12 height 12
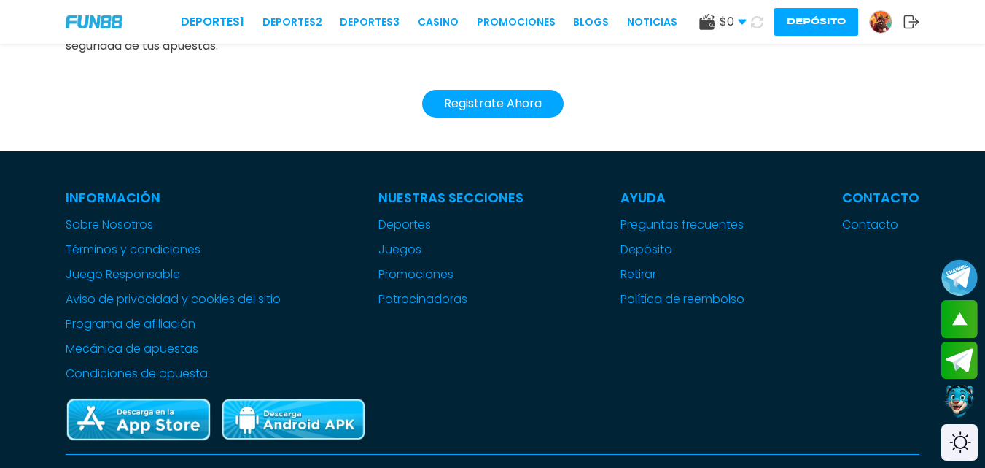
click at [878, 17] on img at bounding box center [881, 22] width 22 height 22
click at [459, 20] on link "CASINO" at bounding box center [438, 22] width 41 height 15
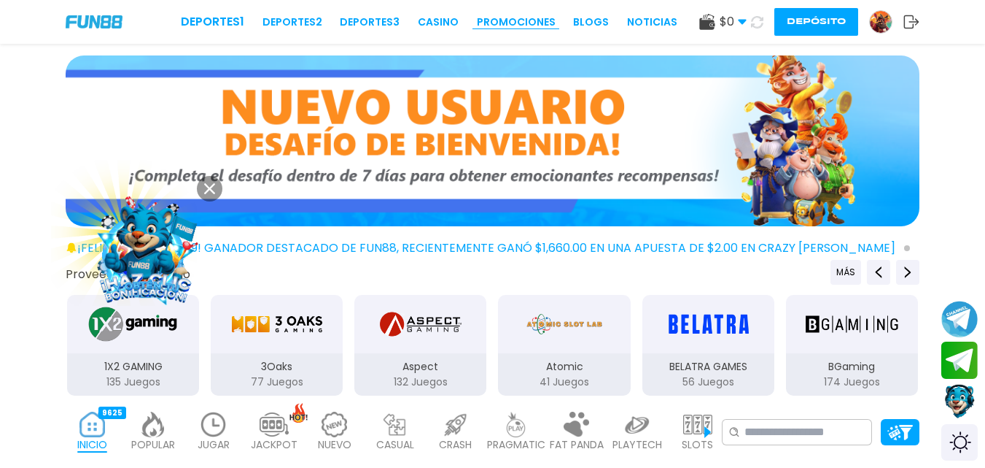
click at [539, 17] on link "Promociones" at bounding box center [516, 22] width 79 height 15
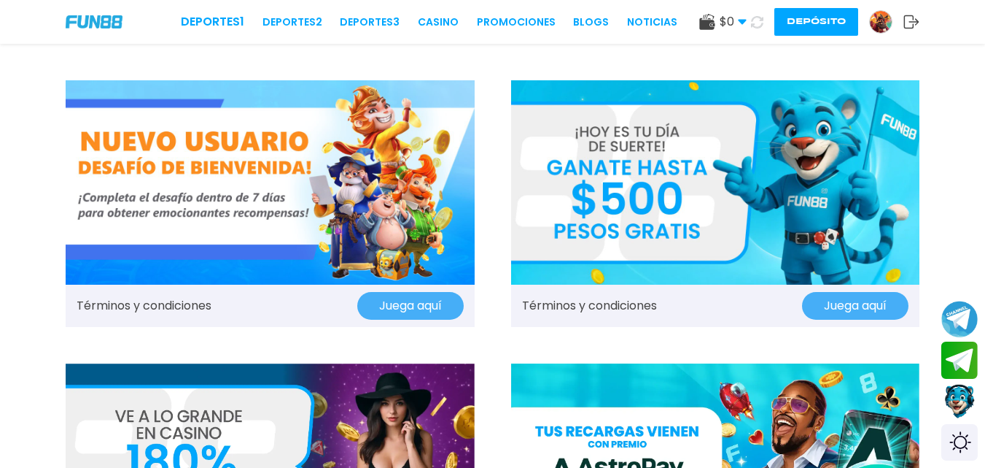
click at [741, 22] on use at bounding box center [742, 22] width 8 height 5
click at [875, 26] on img at bounding box center [881, 22] width 22 height 22
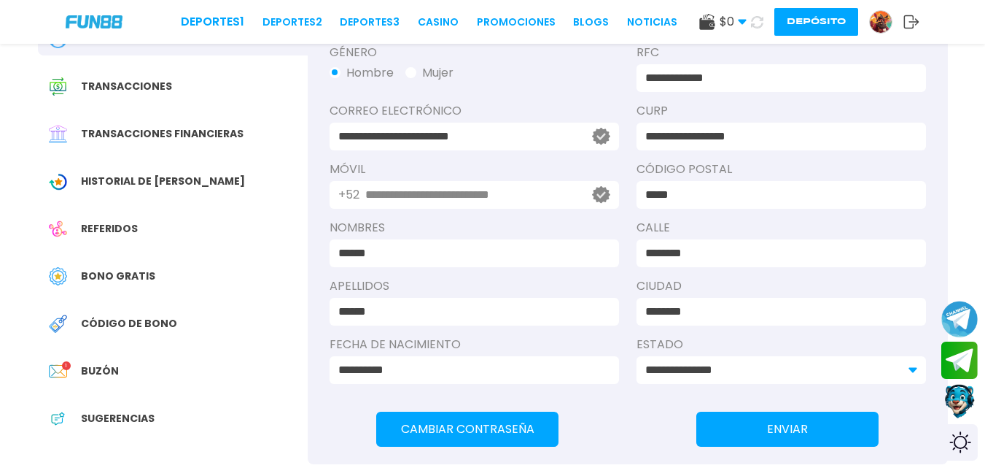
scroll to position [144, 0]
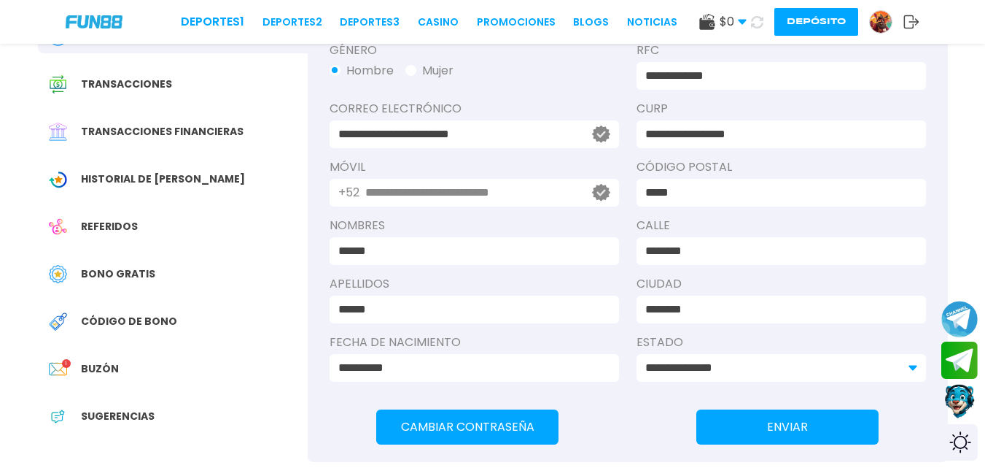
click at [569, 187] on input "**********" at bounding box center [470, 193] width 211 height 18
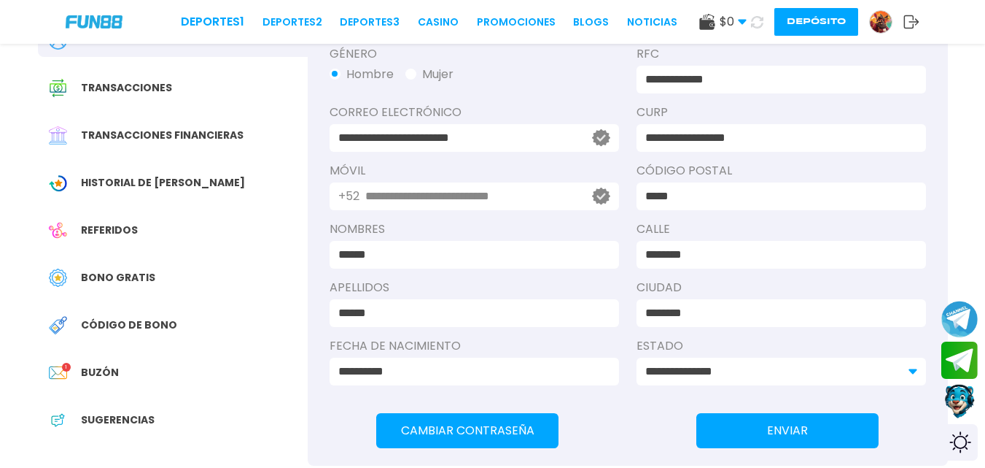
scroll to position [134, 0]
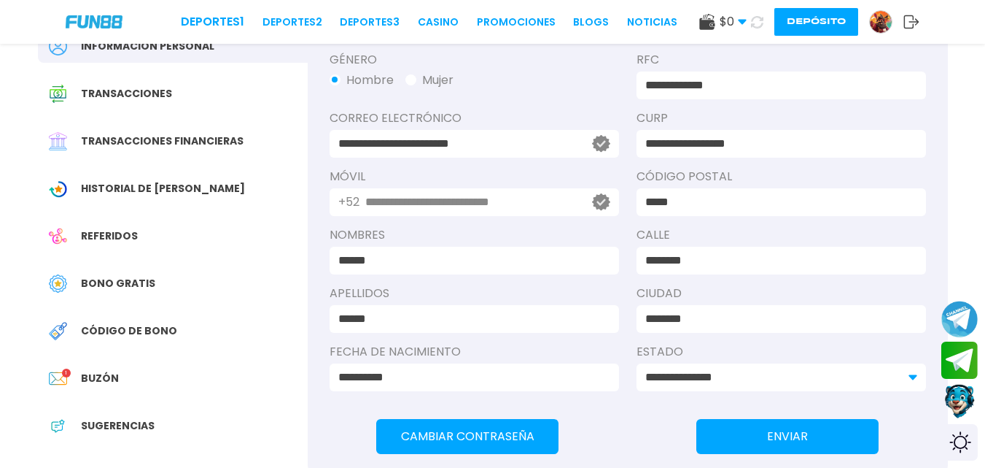
click at [195, 177] on div "Historial de Bonos" at bounding box center [173, 188] width 270 height 33
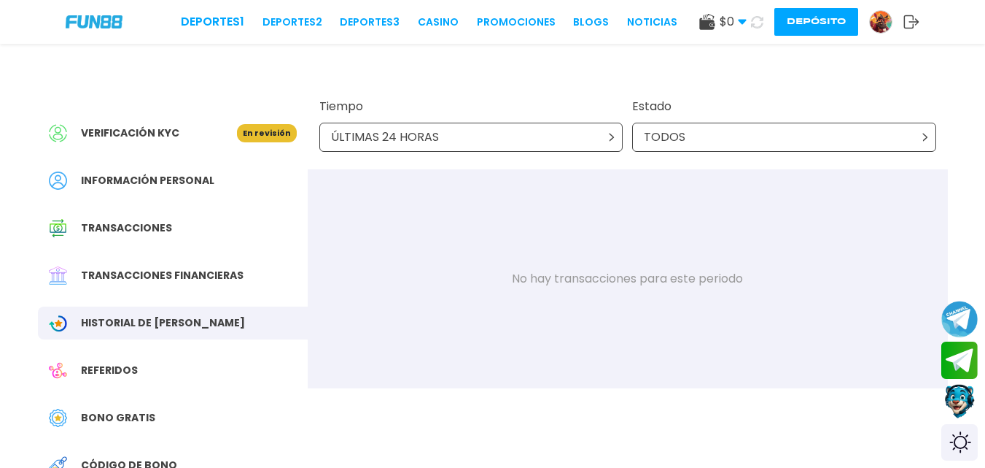
click at [270, 279] on div "Transacciones financieras" at bounding box center [173, 275] width 270 height 33
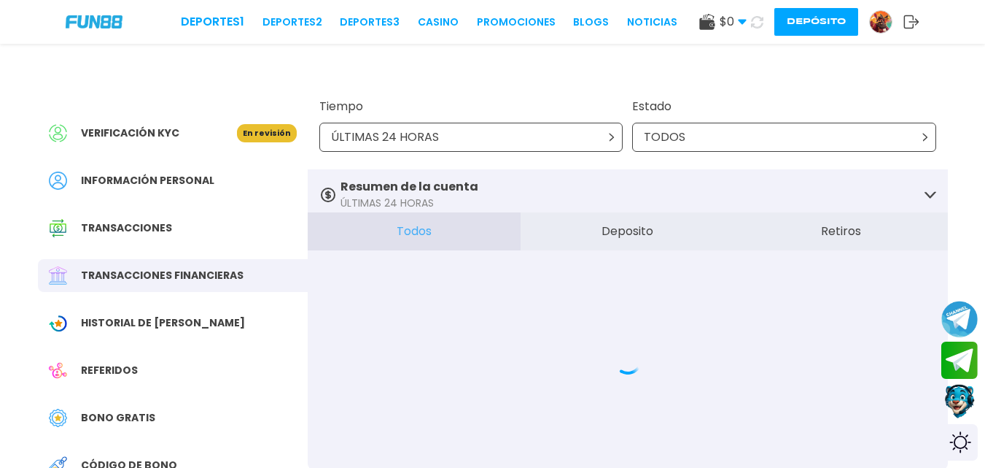
click at [234, 233] on div "Transacciones" at bounding box center [173, 228] width 270 height 33
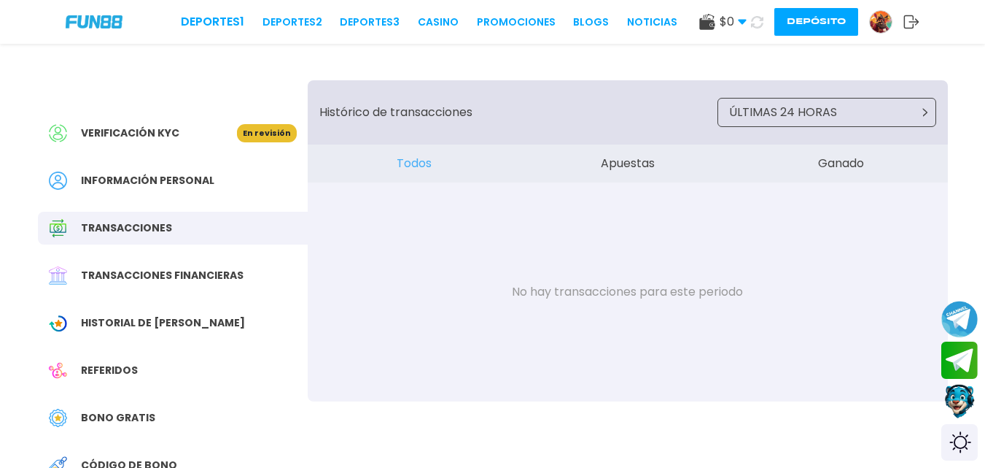
click at [217, 188] on div "Información personal" at bounding box center [173, 180] width 270 height 33
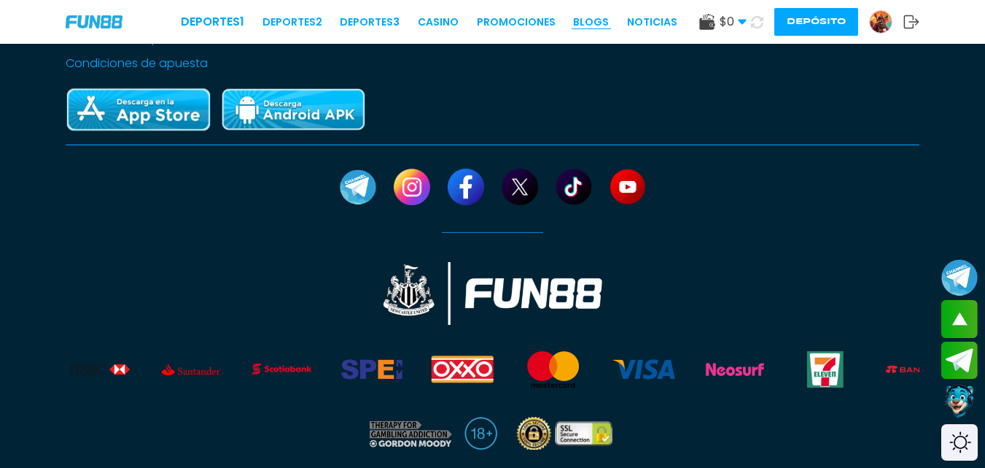
scroll to position [928, 0]
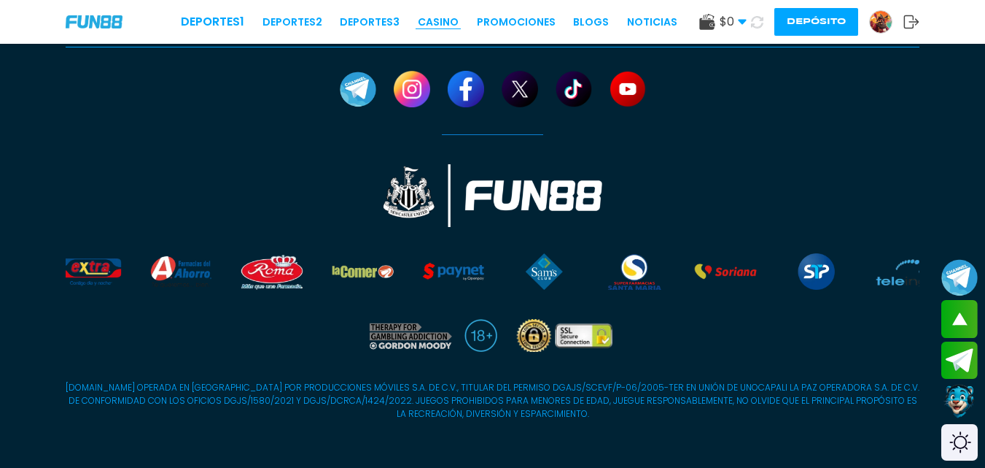
click at [433, 25] on link "CASINO" at bounding box center [438, 22] width 41 height 15
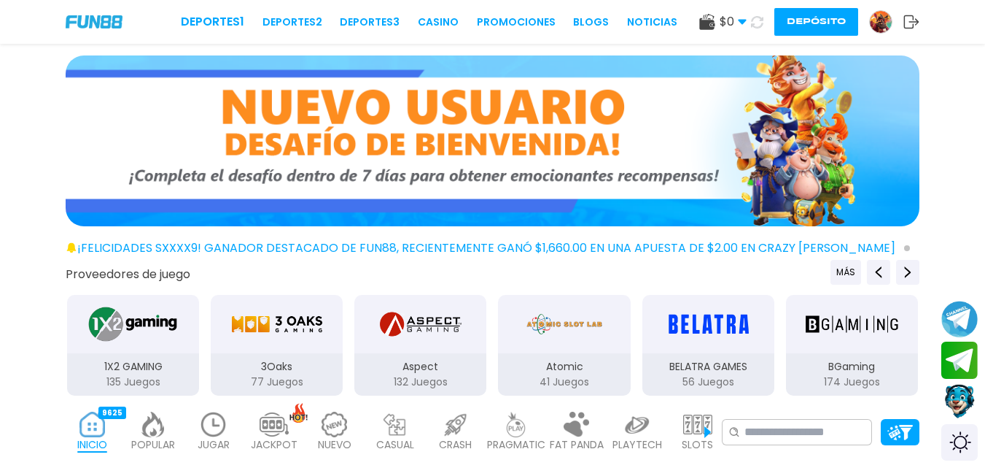
click at [736, 17] on span "$ 0" at bounding box center [733, 22] width 27 height 18
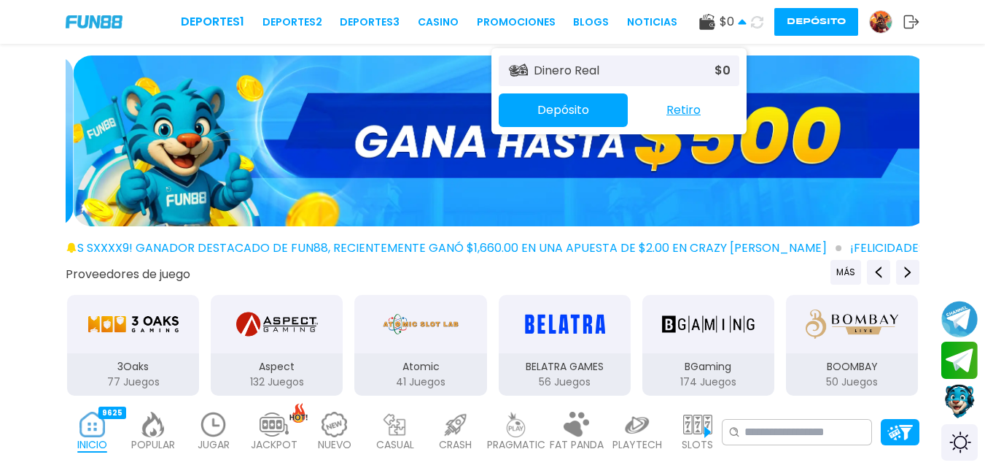
click at [697, 66] on div "Dinero Real $ 0" at bounding box center [619, 70] width 241 height 31
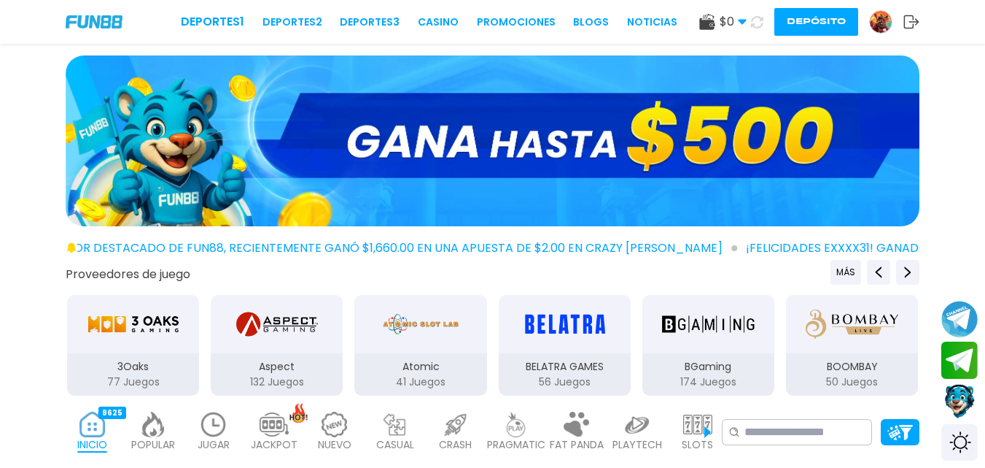
click at [287, 105] on img at bounding box center [493, 140] width 854 height 171
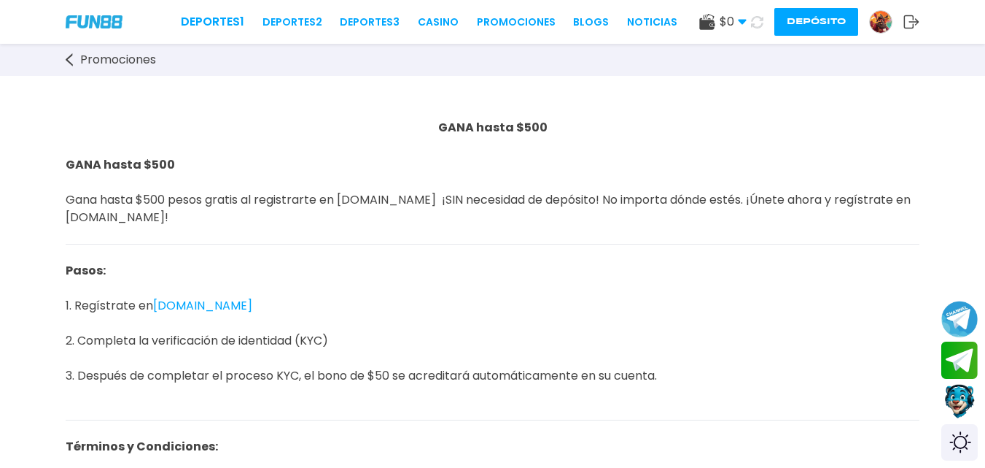
click at [198, 309] on link "[DOMAIN_NAME]" at bounding box center [202, 305] width 99 height 17
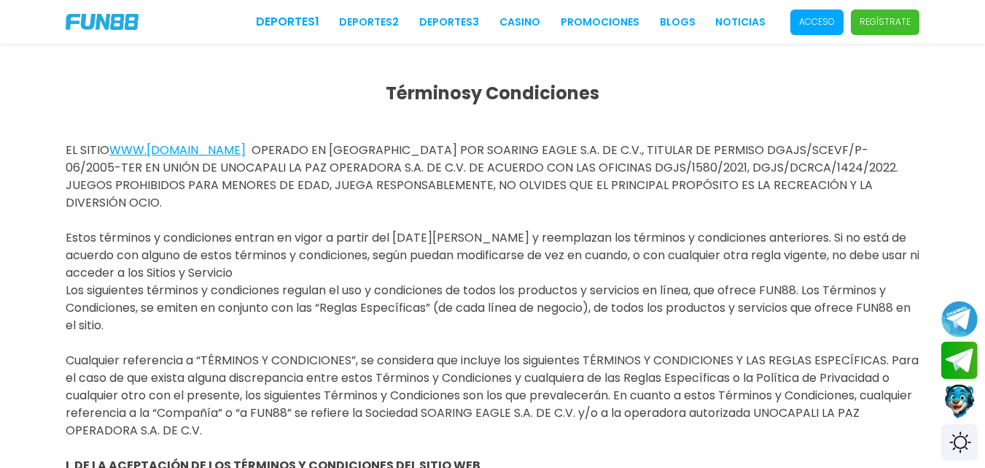
click at [829, 26] on p "Acceso" at bounding box center [817, 21] width 36 height 13
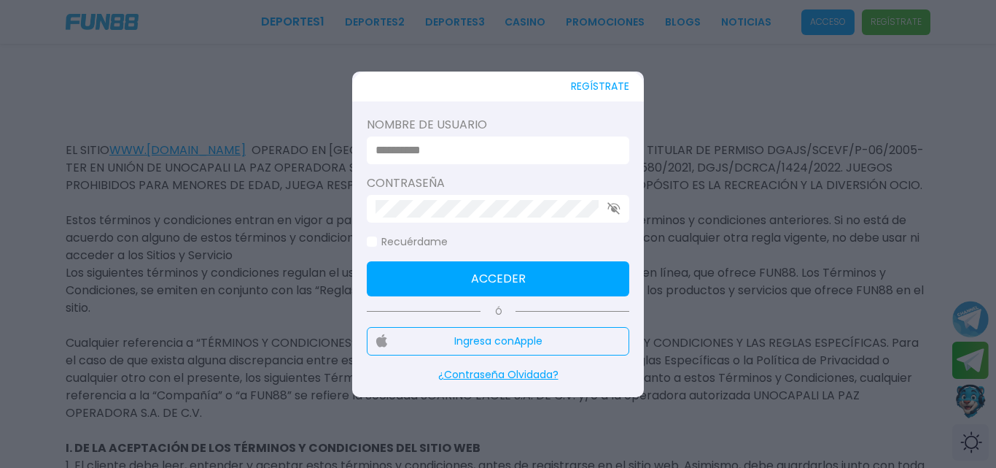
click at [587, 150] on input at bounding box center [494, 151] width 236 height 18
click at [585, 271] on button "Acceder" at bounding box center [498, 278] width 263 height 35
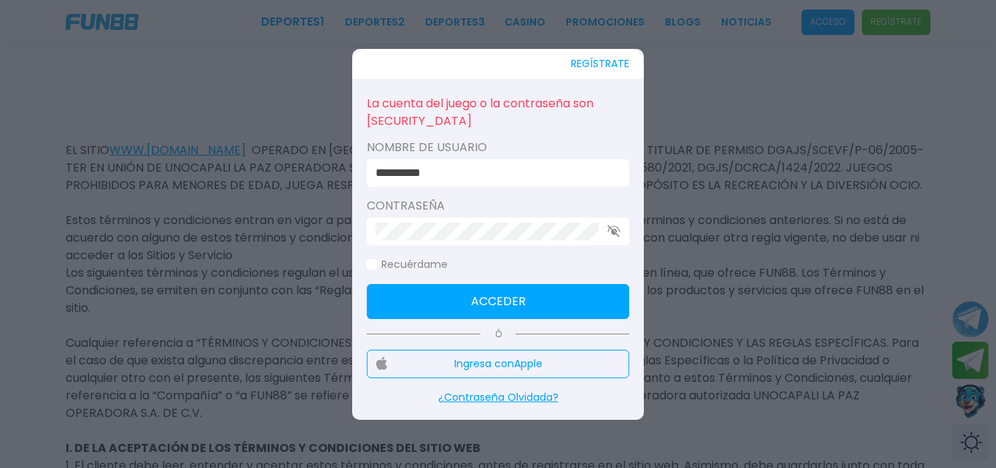
click at [611, 230] on icon "button" at bounding box center [614, 231] width 13 height 12
click button "Acceder" at bounding box center [498, 301] width 263 height 35
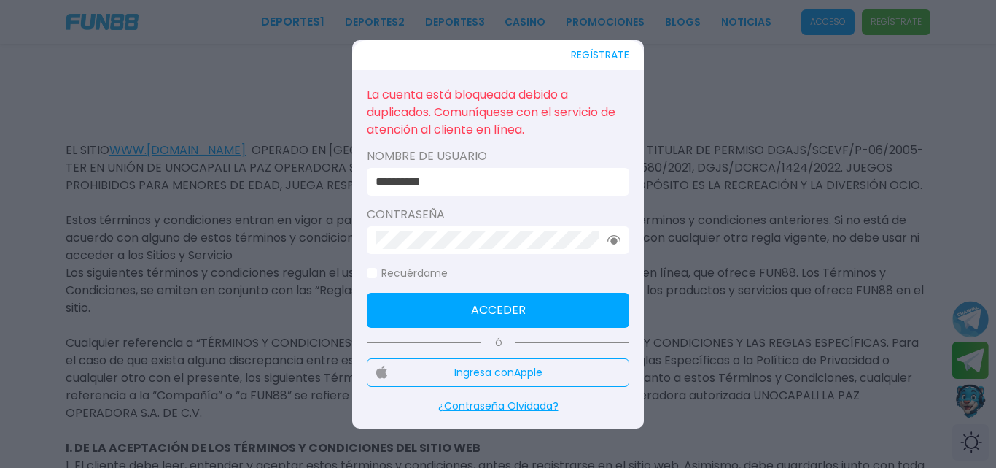
click at [422, 182] on input "**********" at bounding box center [494, 182] width 236 height 18
click at [419, 182] on input "**********" at bounding box center [494, 182] width 236 height 18
click button "Acceder" at bounding box center [498, 309] width 263 height 35
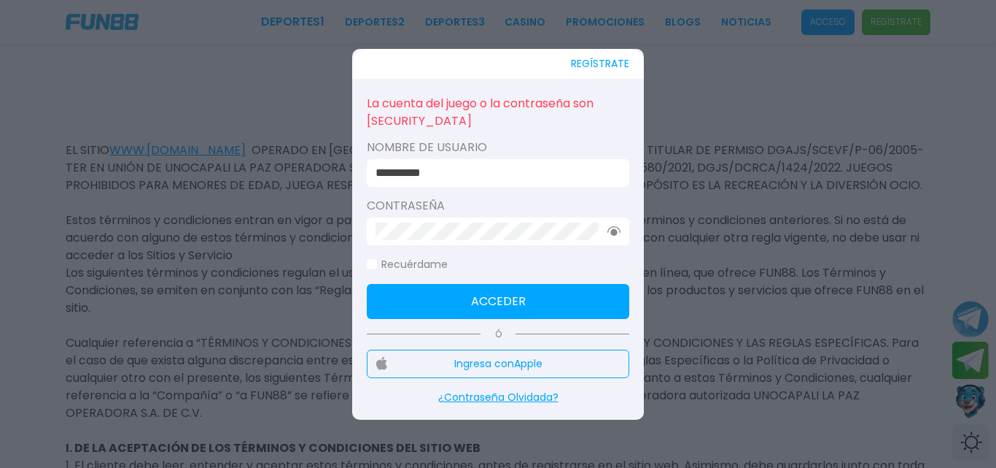
type input "**********"
click button "Acceder" at bounding box center [498, 301] width 263 height 35
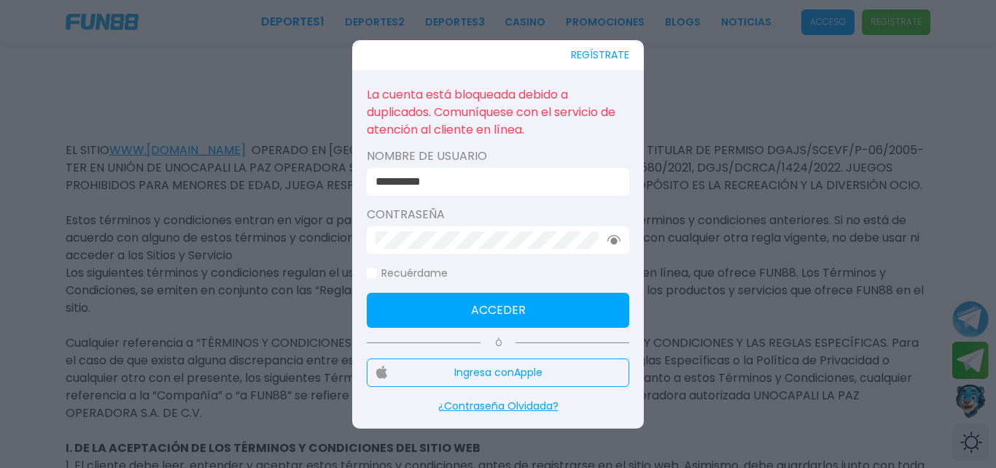
click at [652, 158] on div at bounding box center [498, 234] width 996 height 468
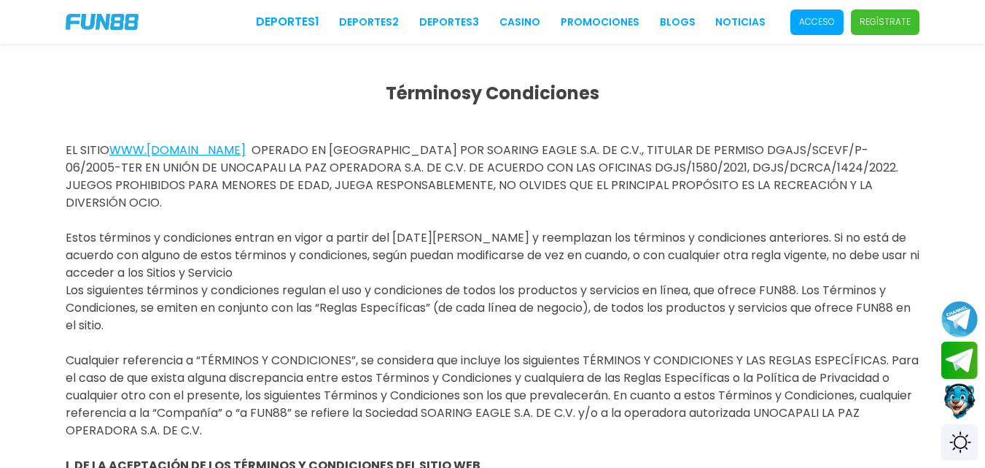
click at [958, 393] on button "Contact customer service" at bounding box center [960, 400] width 39 height 39
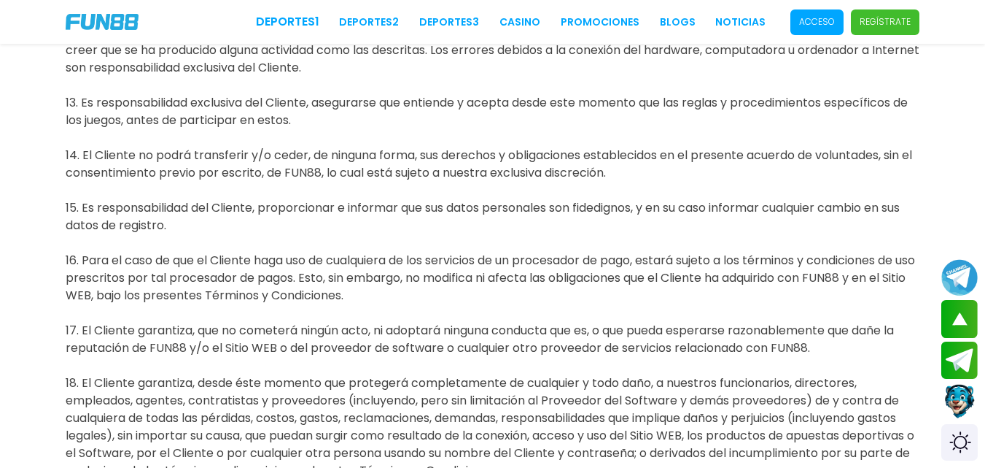
scroll to position [2125, 0]
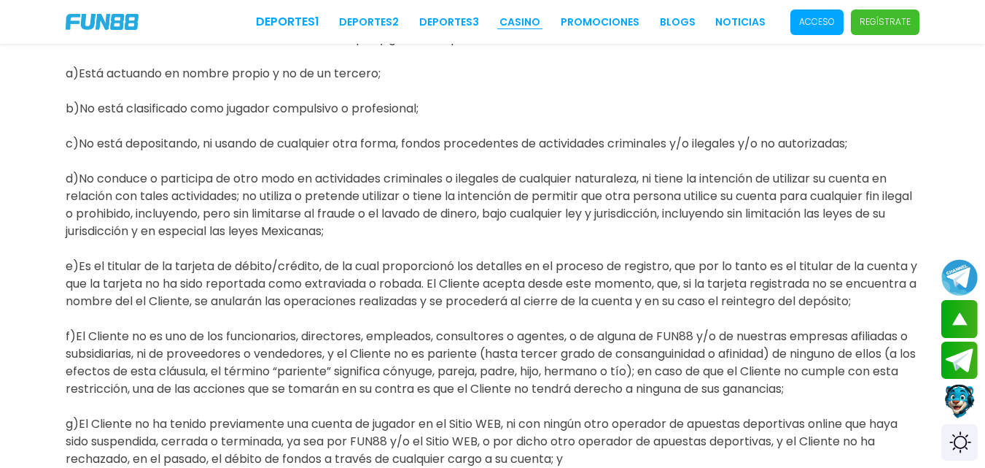
click at [512, 21] on link "CASINO" at bounding box center [520, 22] width 41 height 15
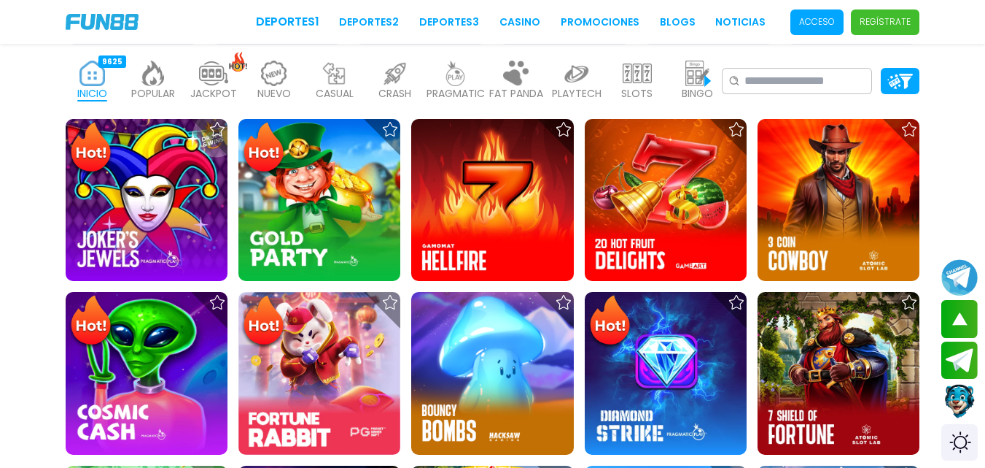
scroll to position [329, 0]
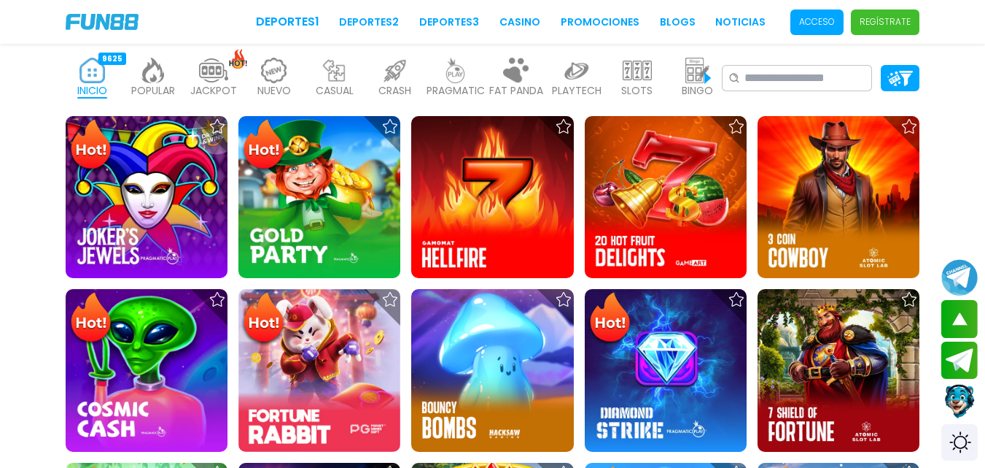
click at [817, 18] on p "Acceso" at bounding box center [817, 21] width 36 height 13
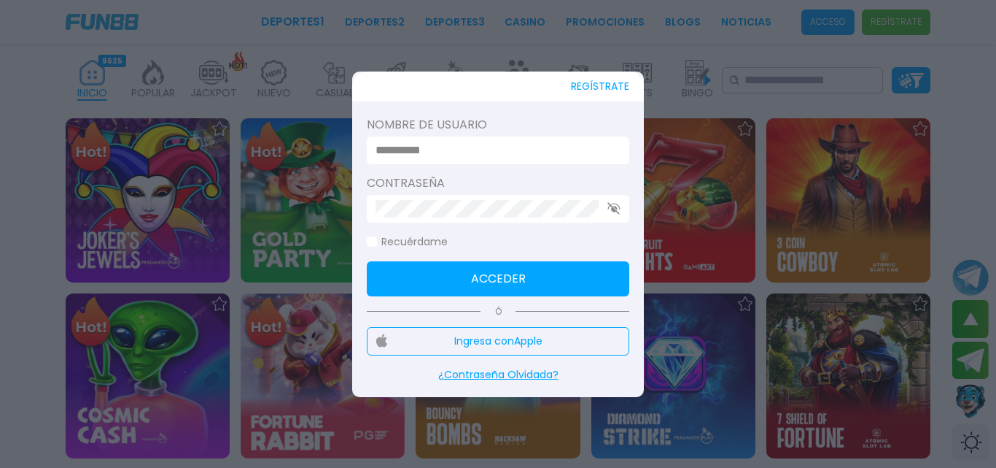
click at [466, 150] on input at bounding box center [494, 151] width 236 height 18
type input "**********"
click at [559, 287] on button "Acceder" at bounding box center [498, 278] width 263 height 35
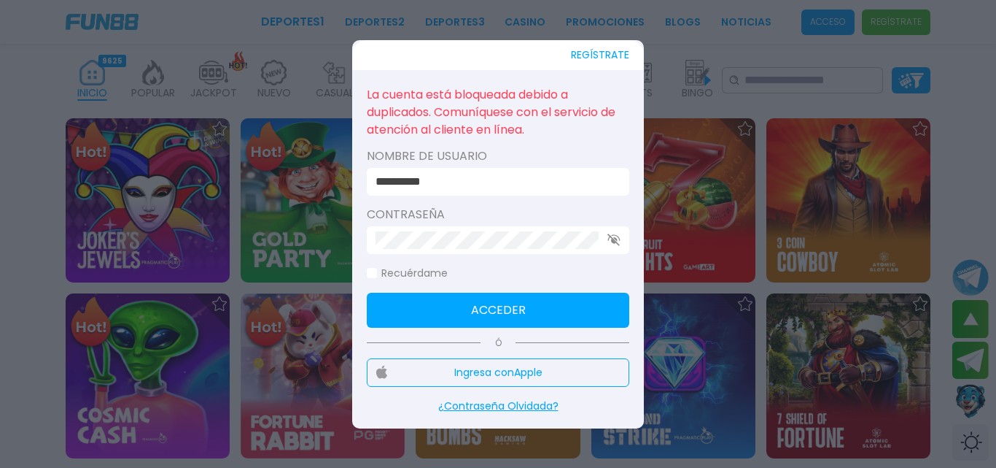
click at [708, 249] on div at bounding box center [498, 234] width 996 height 468
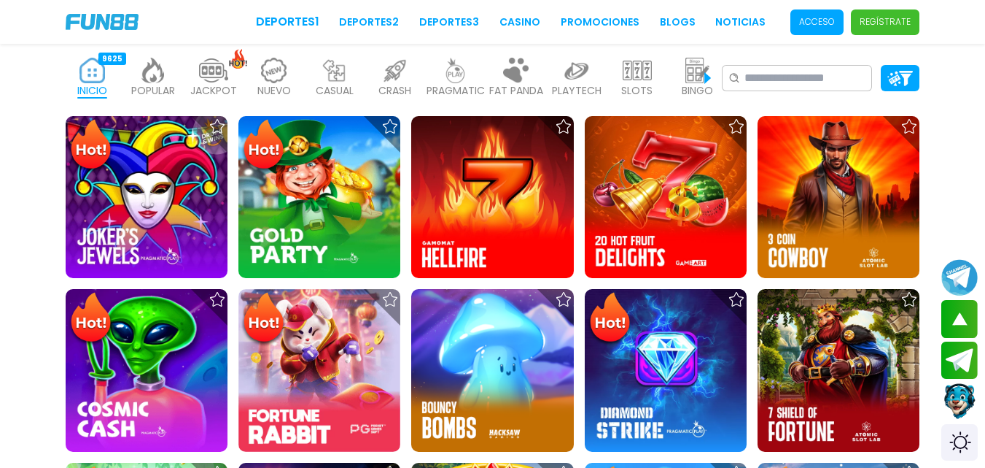
click at [961, 392] on button "Contact customer service" at bounding box center [960, 400] width 39 height 39
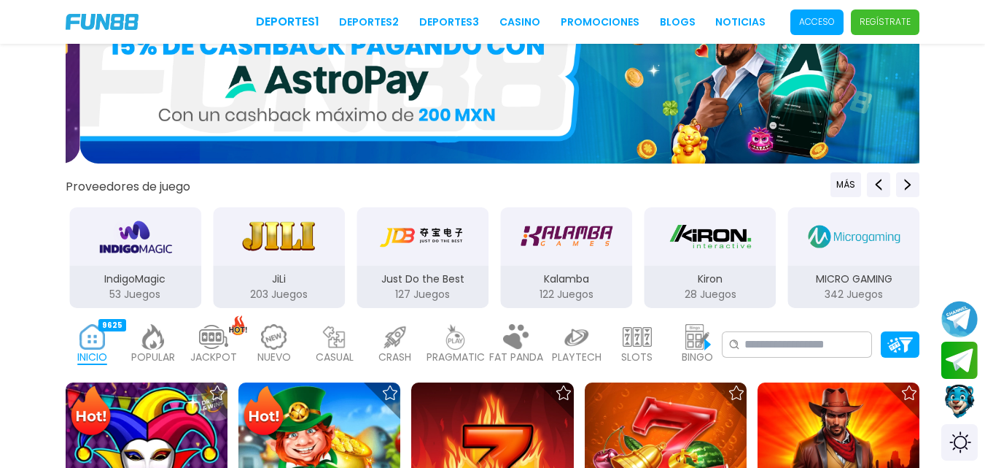
scroll to position [0, 0]
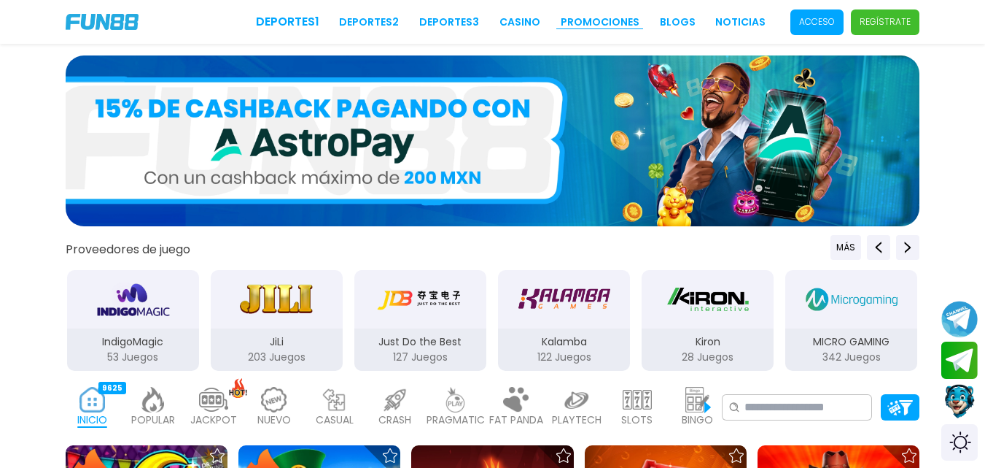
click at [630, 22] on link "Promociones" at bounding box center [600, 22] width 79 height 15
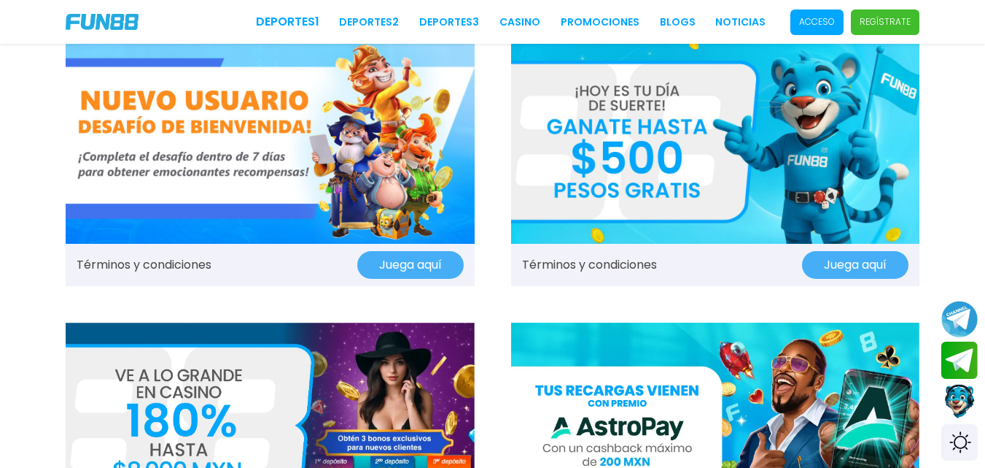
scroll to position [79, 0]
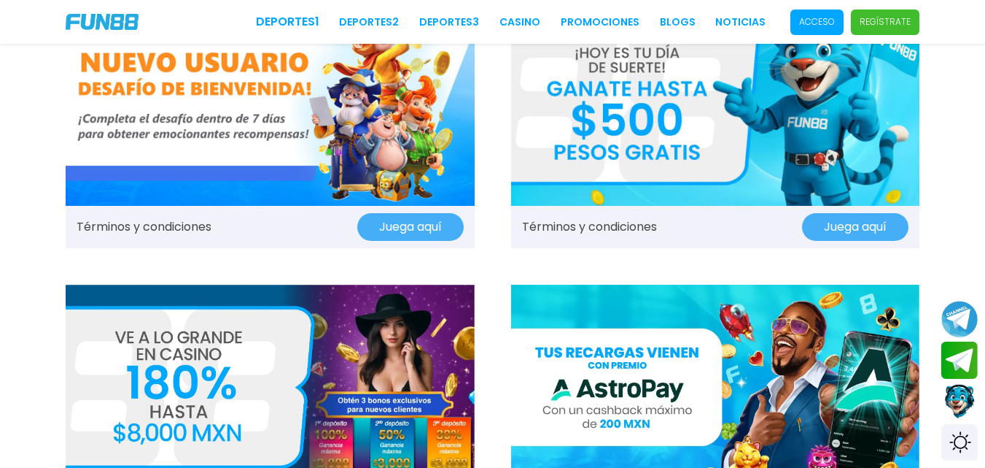
click at [647, 117] on img at bounding box center [715, 103] width 409 height 204
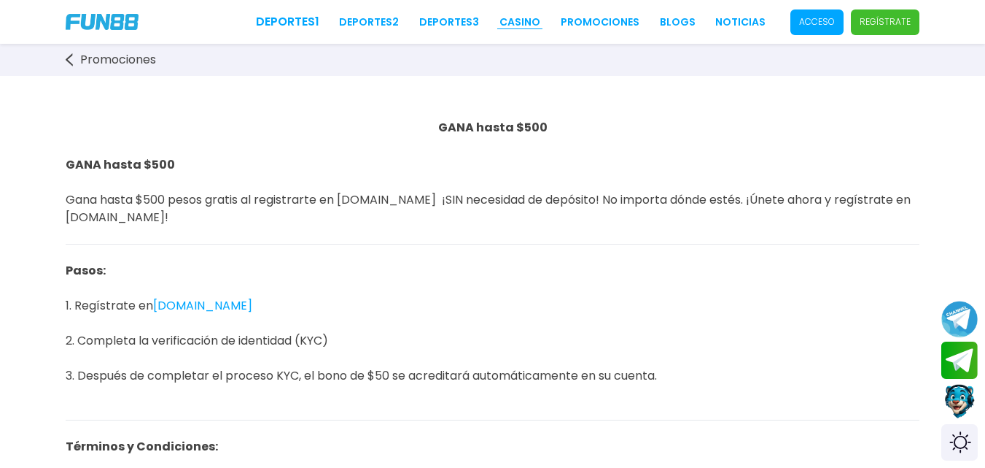
click at [540, 25] on link "CASINO" at bounding box center [520, 22] width 41 height 15
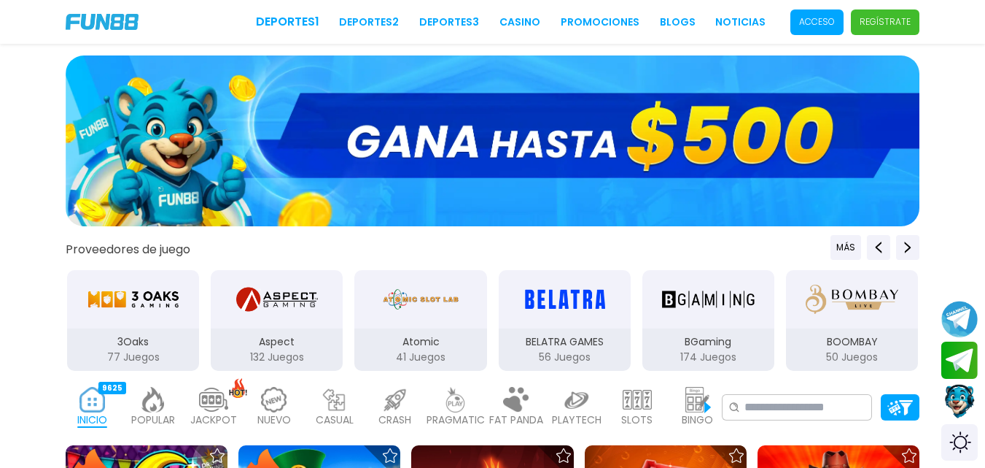
click at [824, 19] on p "Acceso" at bounding box center [817, 21] width 36 height 13
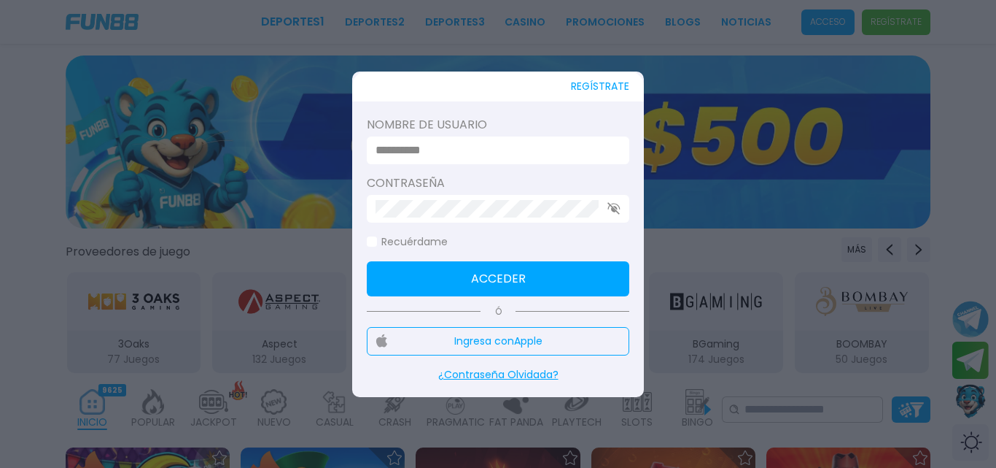
click at [523, 152] on input at bounding box center [494, 151] width 236 height 18
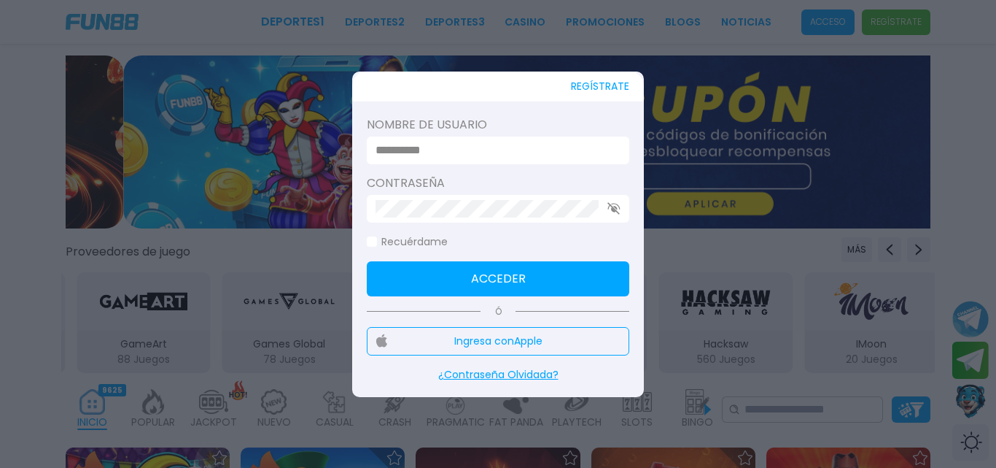
click at [733, 88] on div at bounding box center [498, 234] width 996 height 468
